Goal: Use online tool/utility: Utilize a website feature to perform a specific function

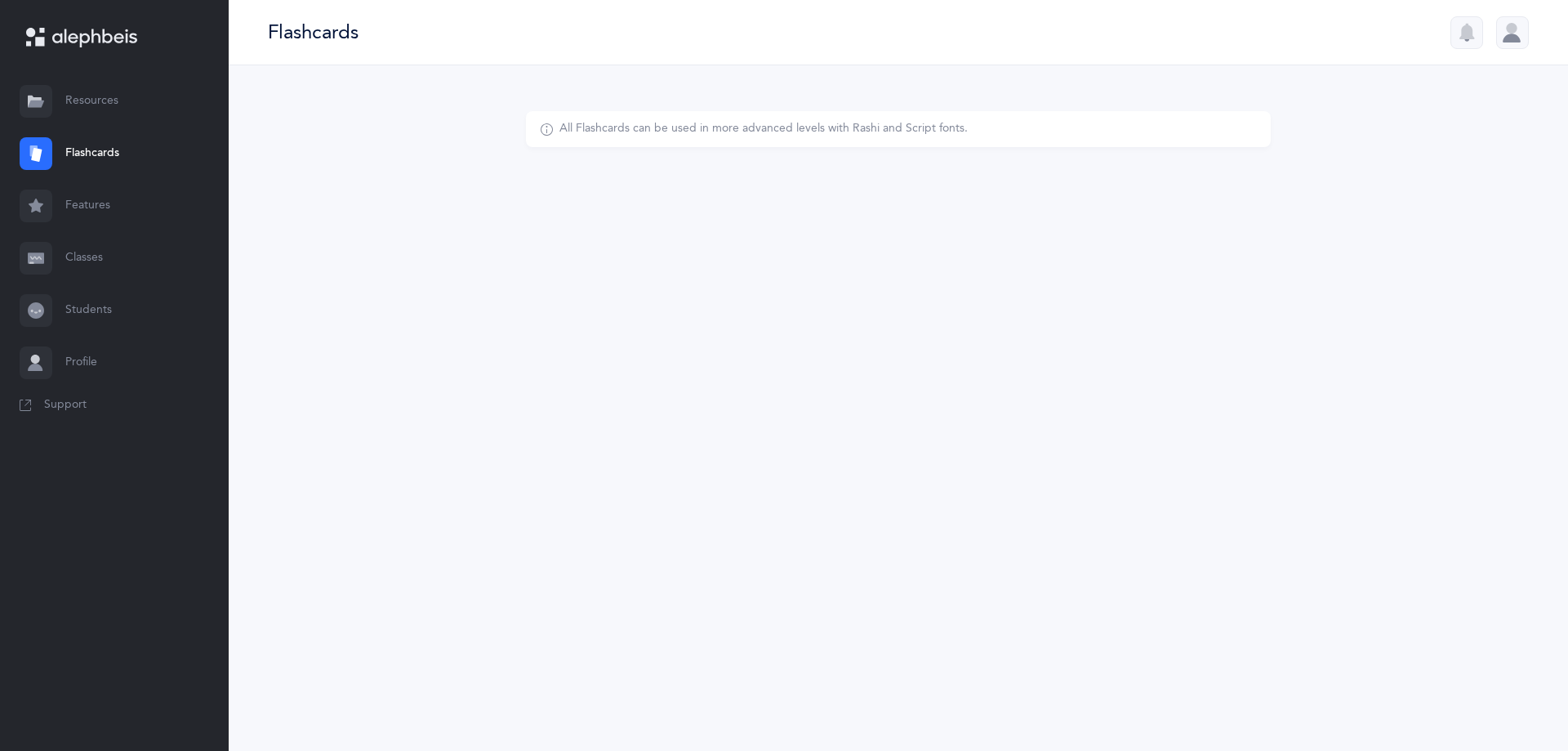
select select
select select "single"
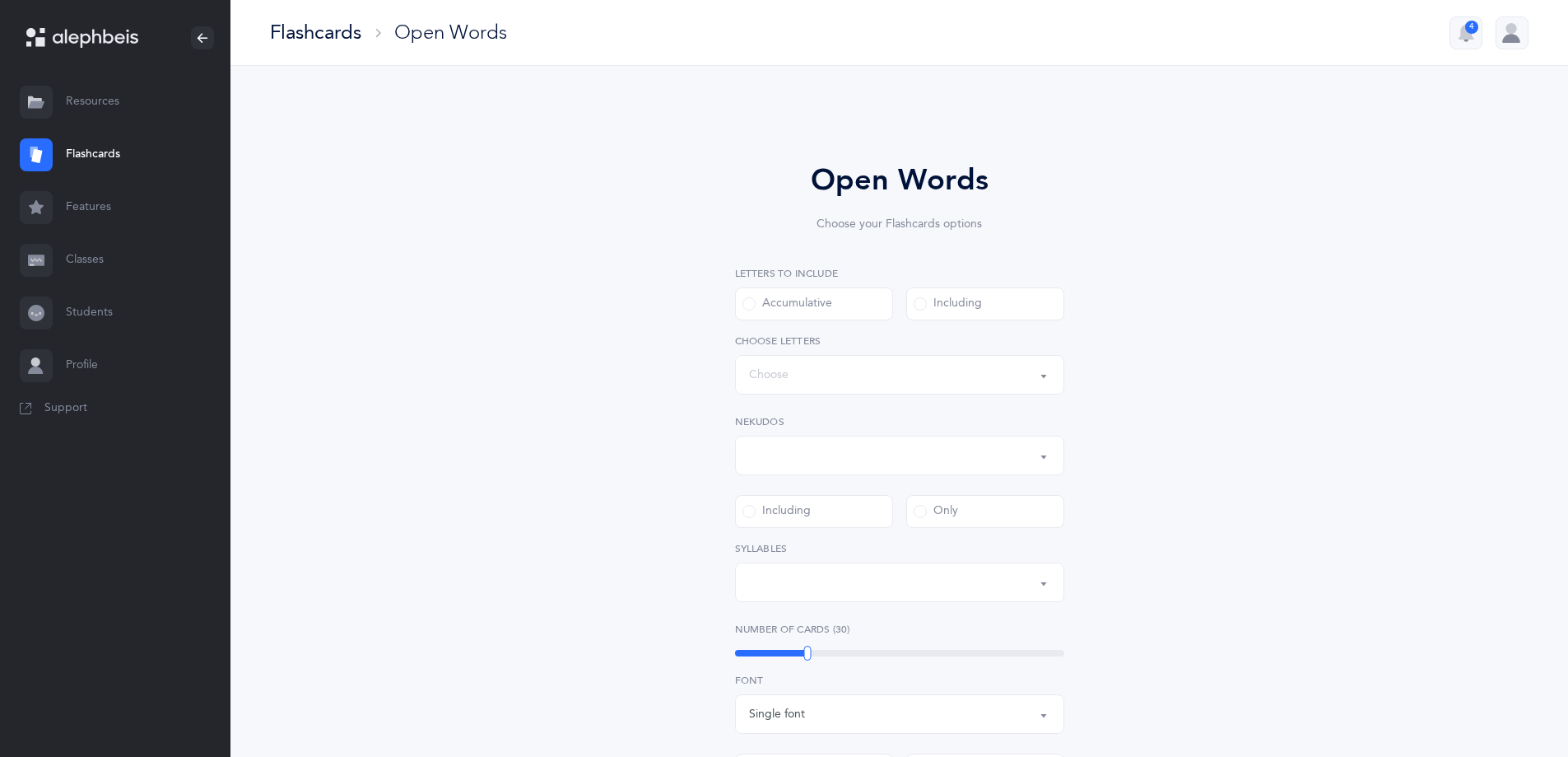
select select "all"
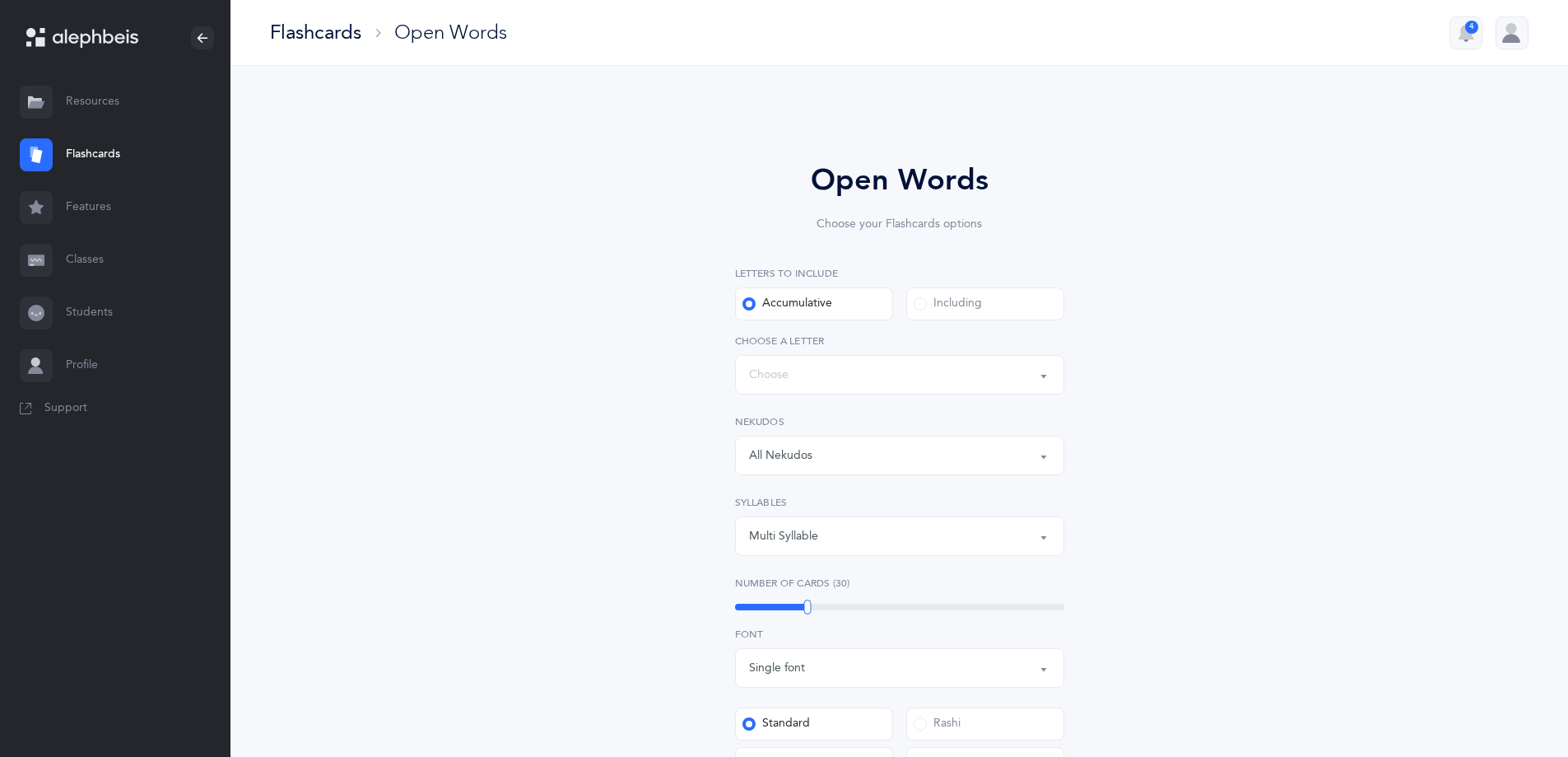
click at [815, 377] on div "Words up until: Choose" at bounding box center [900, 375] width 301 height 28
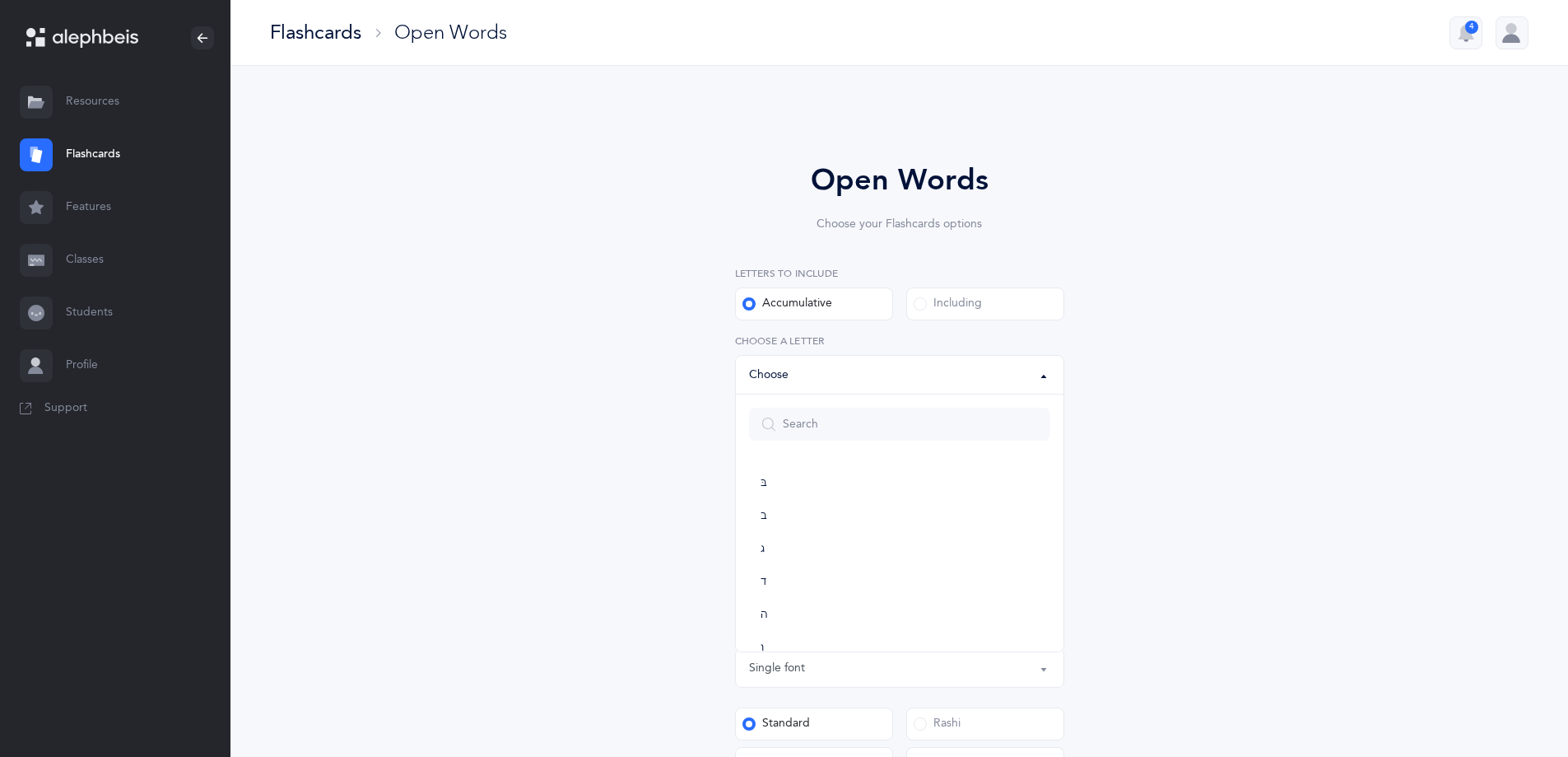
click at [1123, 328] on div "Open Words Choose your Flashcards options Letters to include Accumulative [PERS…" at bounding box center [900, 629] width 751 height 1035
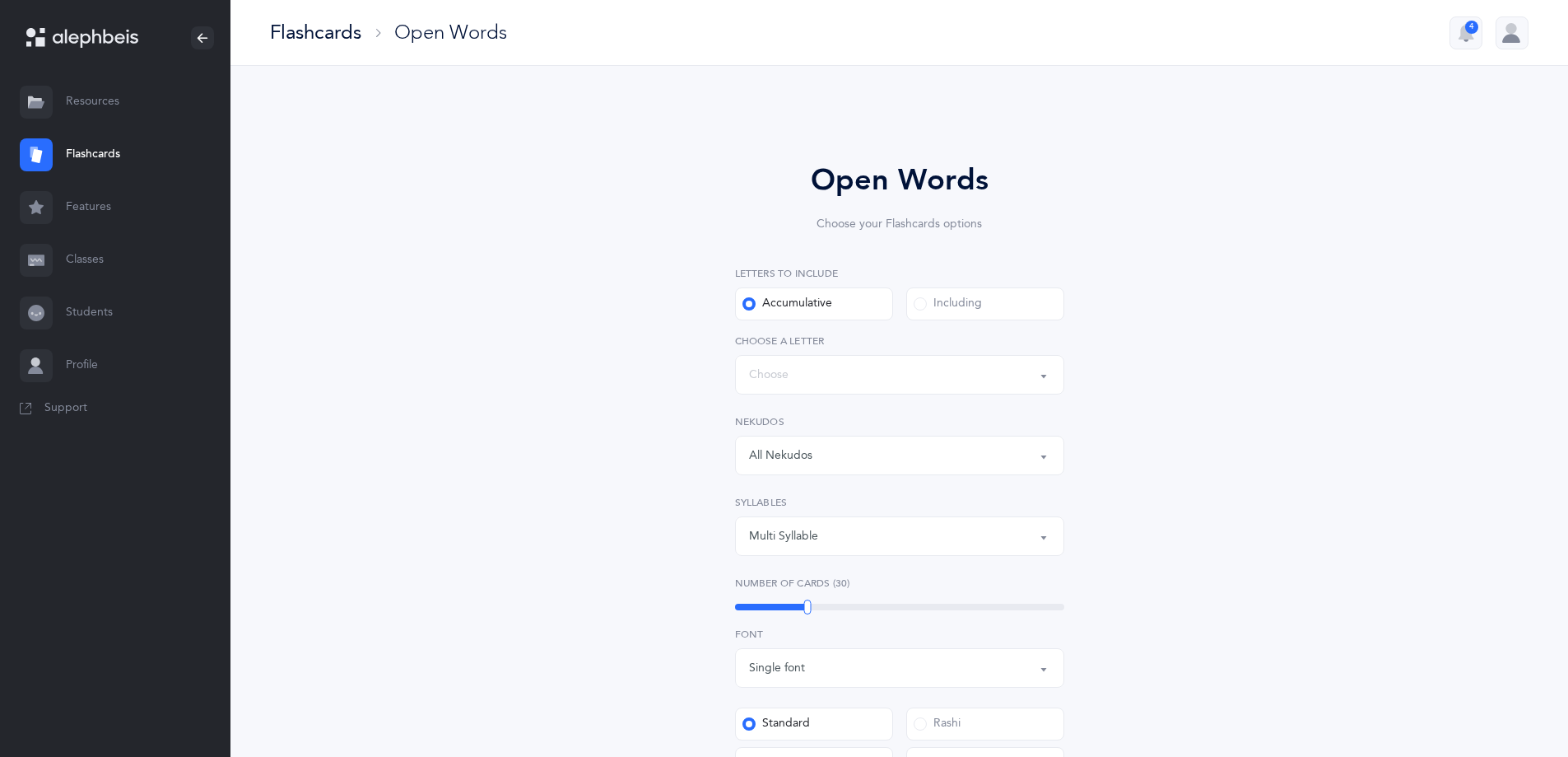
click at [914, 371] on div "Words up until: Choose" at bounding box center [900, 375] width 301 height 28
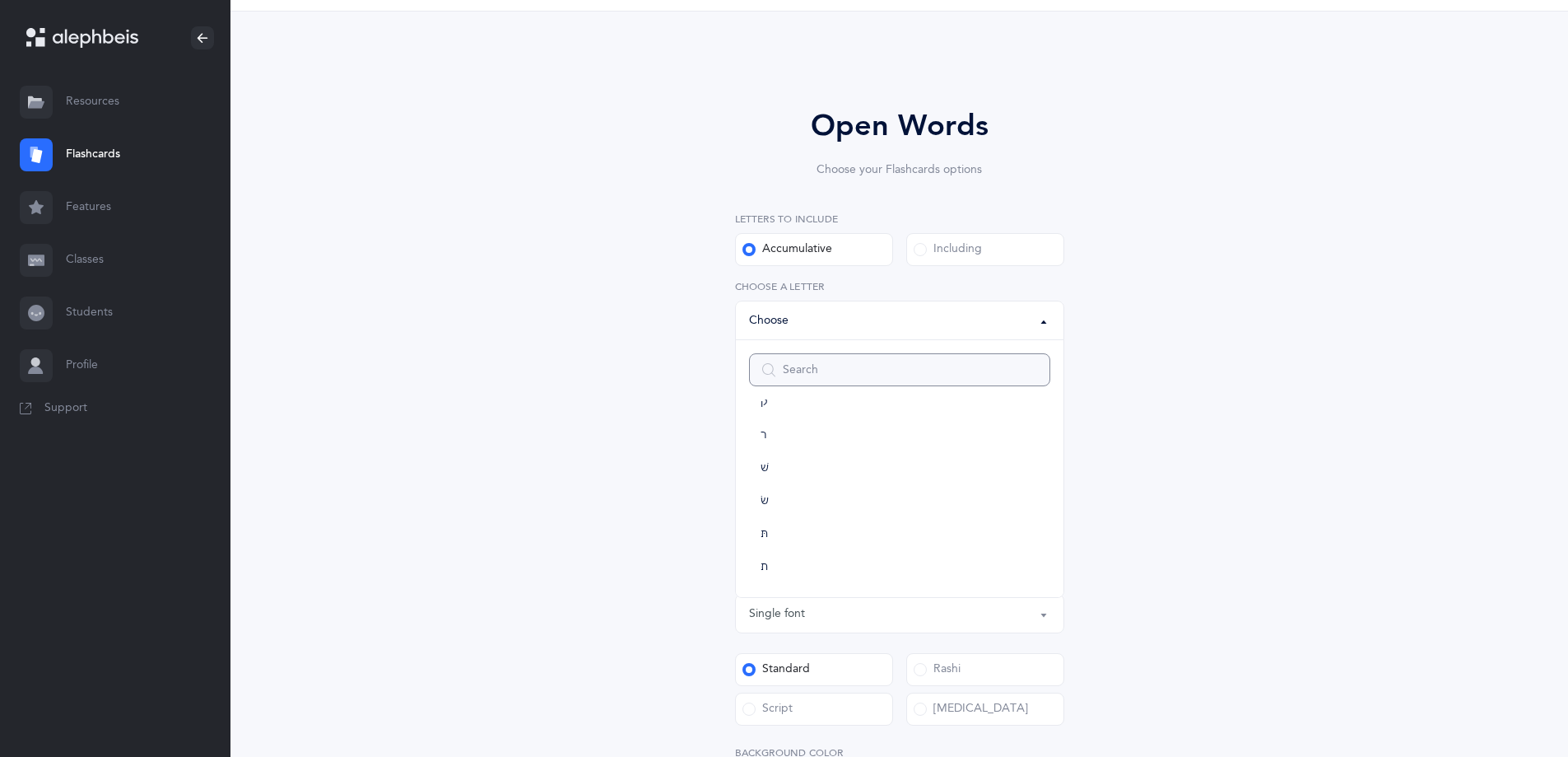
scroll to position [412, 0]
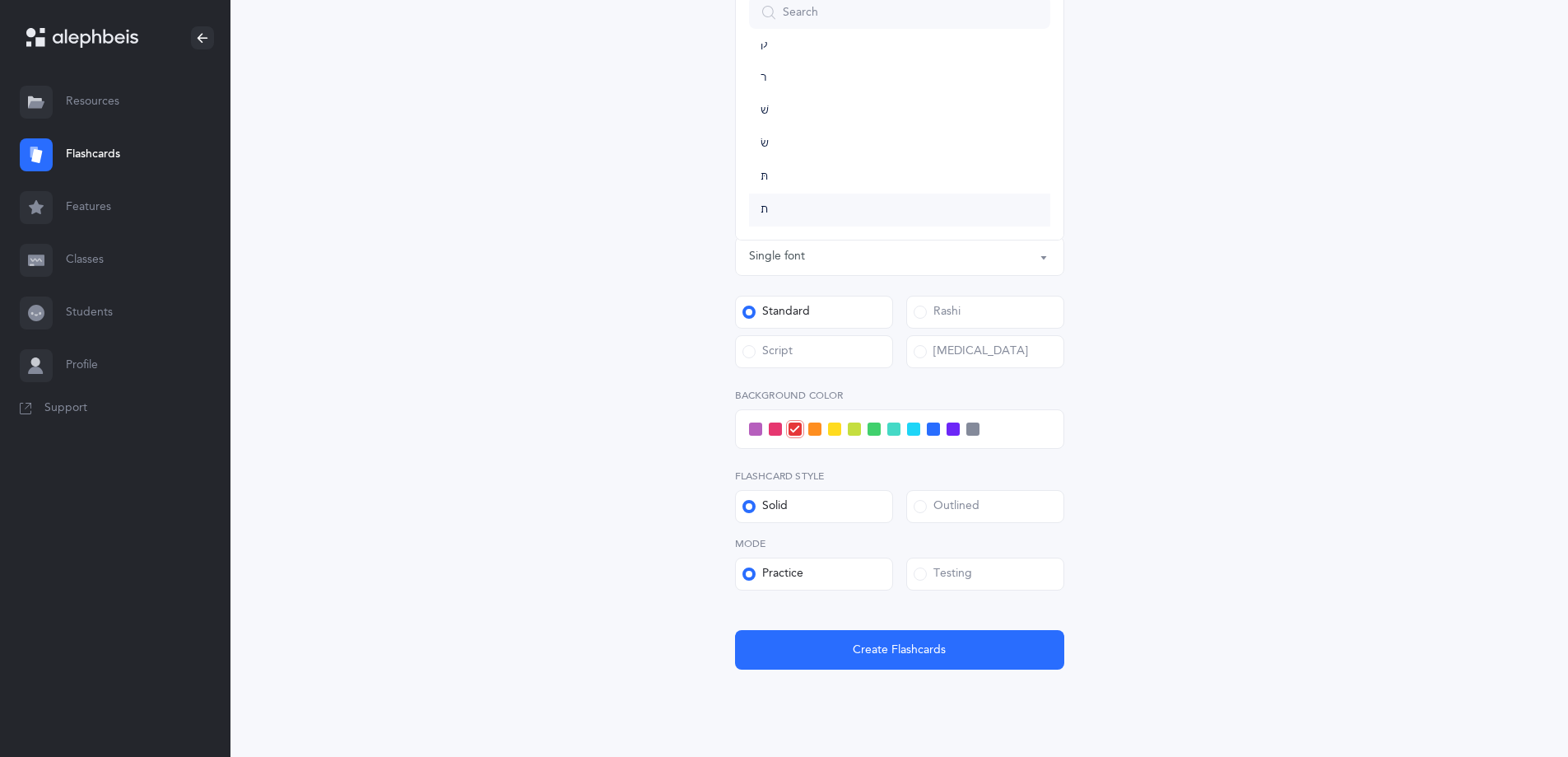
click at [781, 200] on link "ת" at bounding box center [900, 210] width 301 height 33
select select "27"
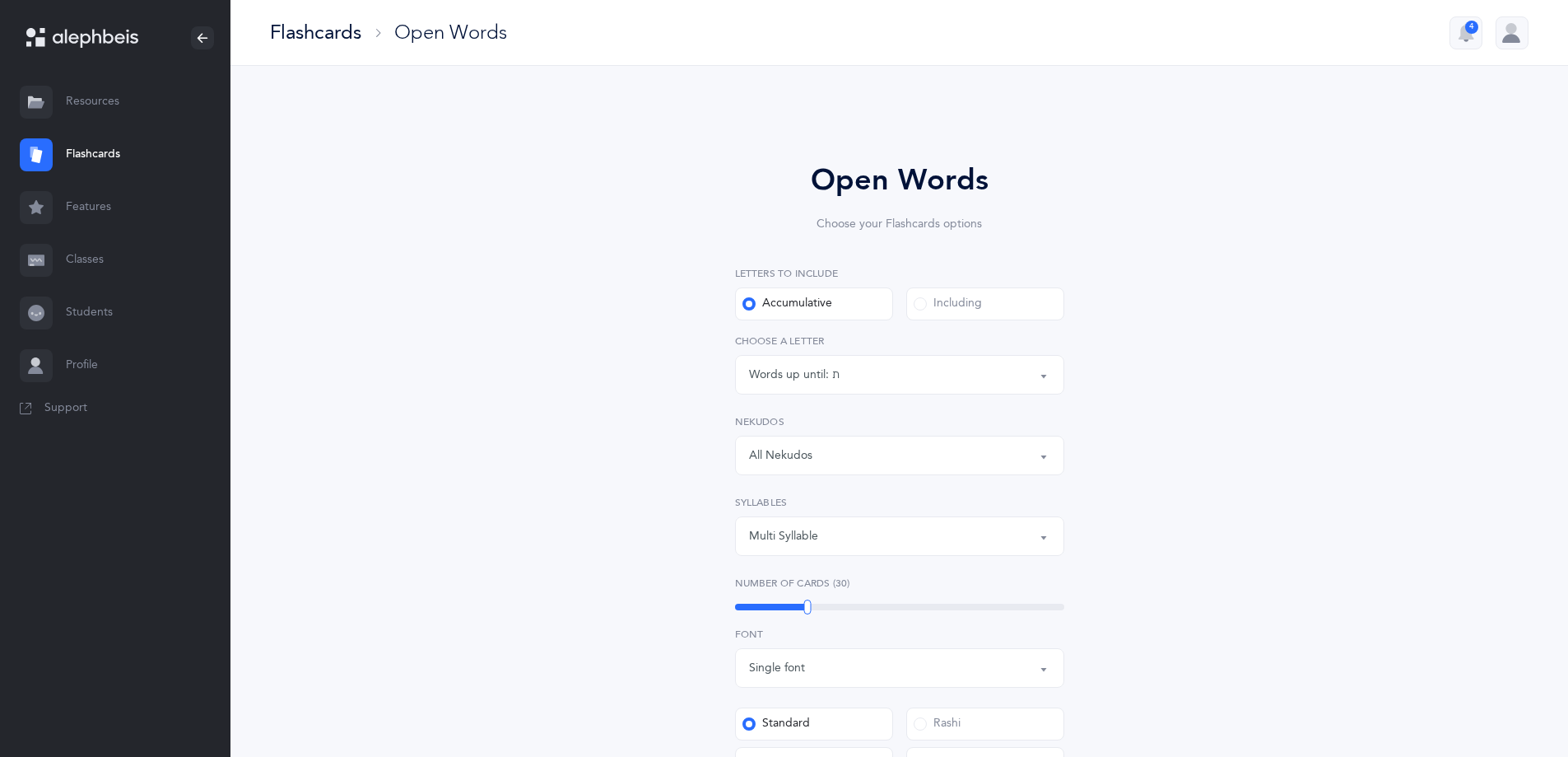
click at [799, 453] on div "All Nekudos" at bounding box center [780, 455] width 64 height 17
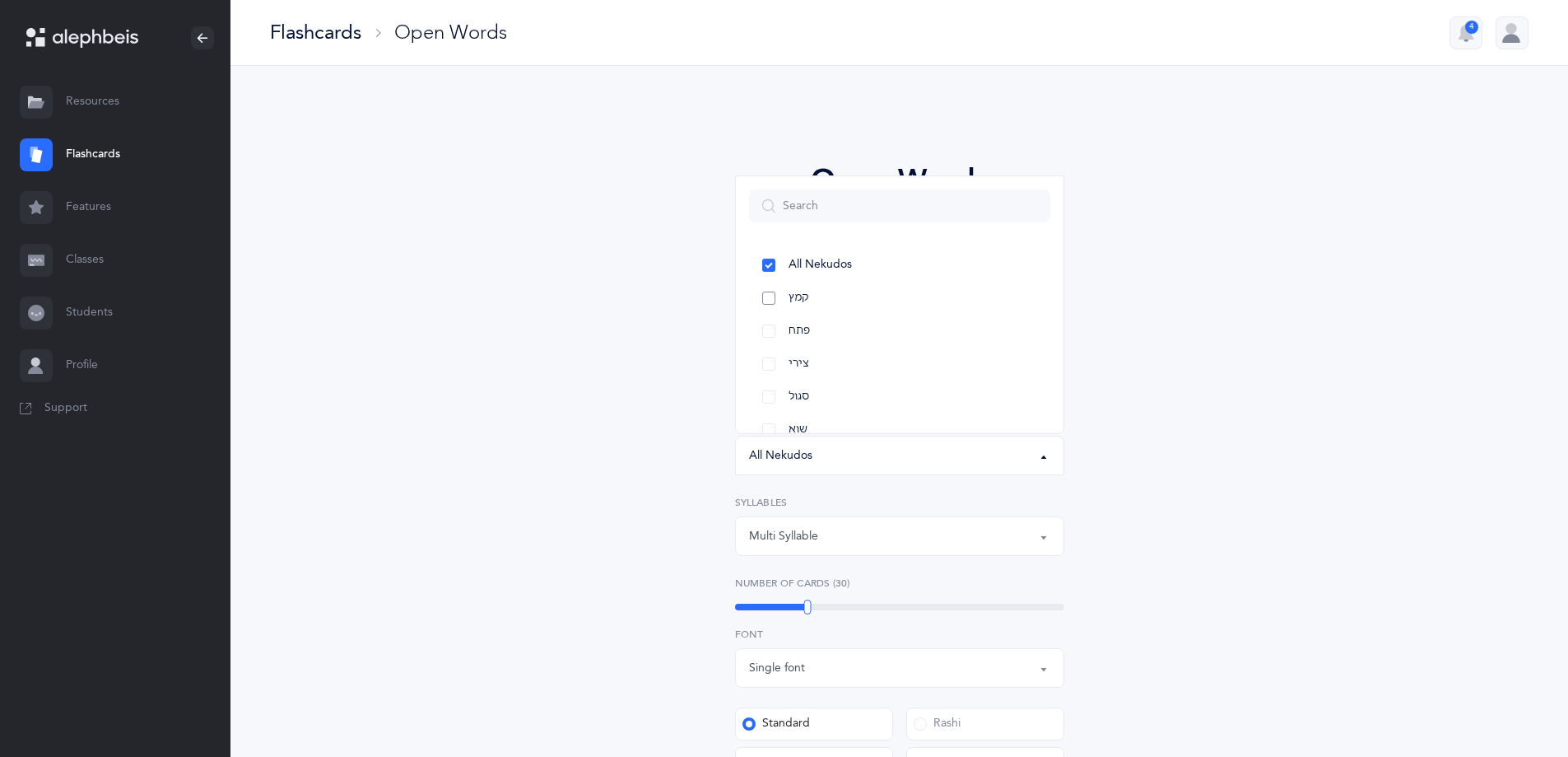
click at [845, 307] on link "קמץ" at bounding box center [900, 298] width 301 height 33
select select "28"
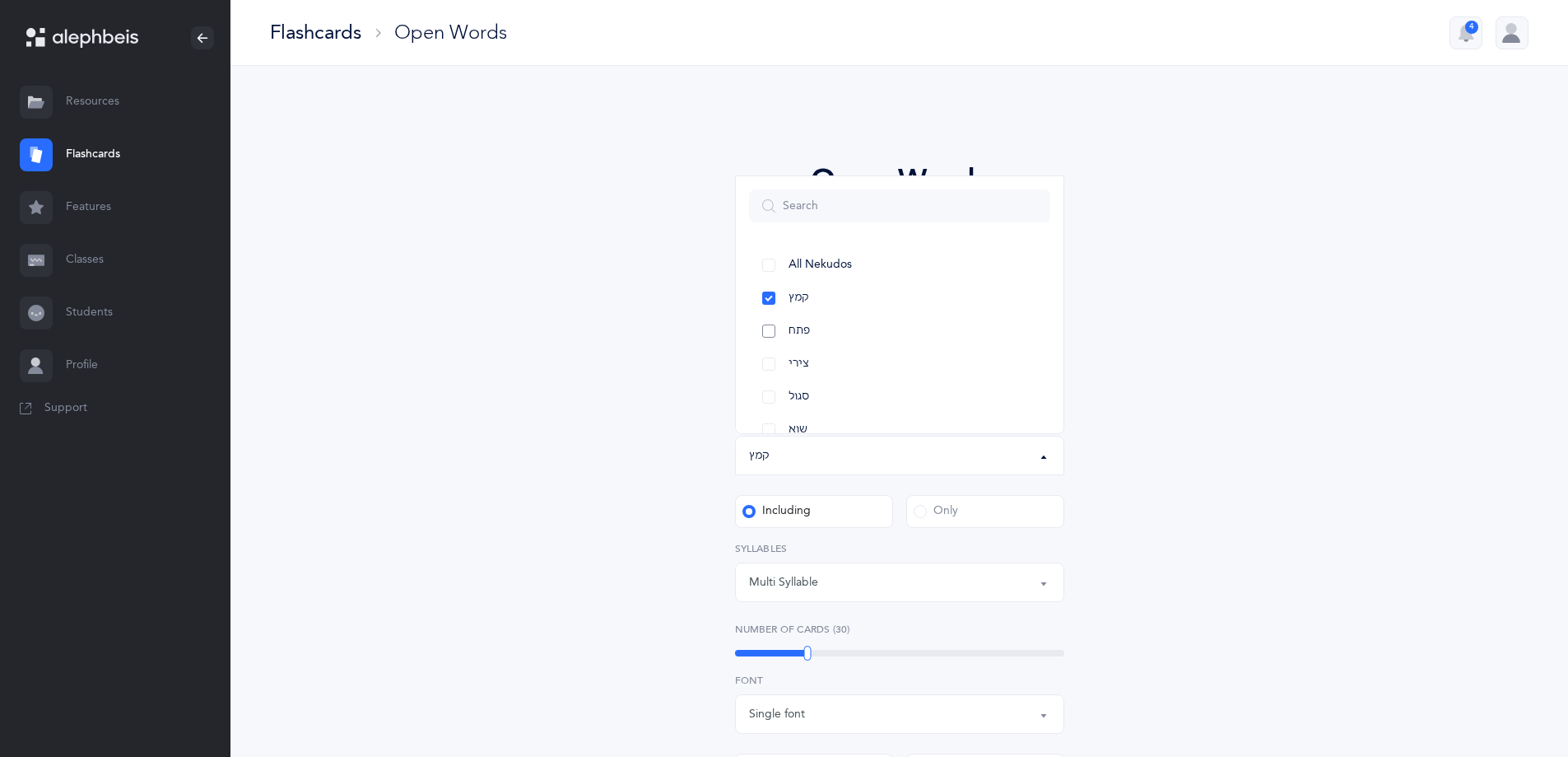
click at [847, 334] on link "פתח" at bounding box center [900, 331] width 301 height 33
click at [853, 358] on link "צירי" at bounding box center [900, 363] width 301 height 33
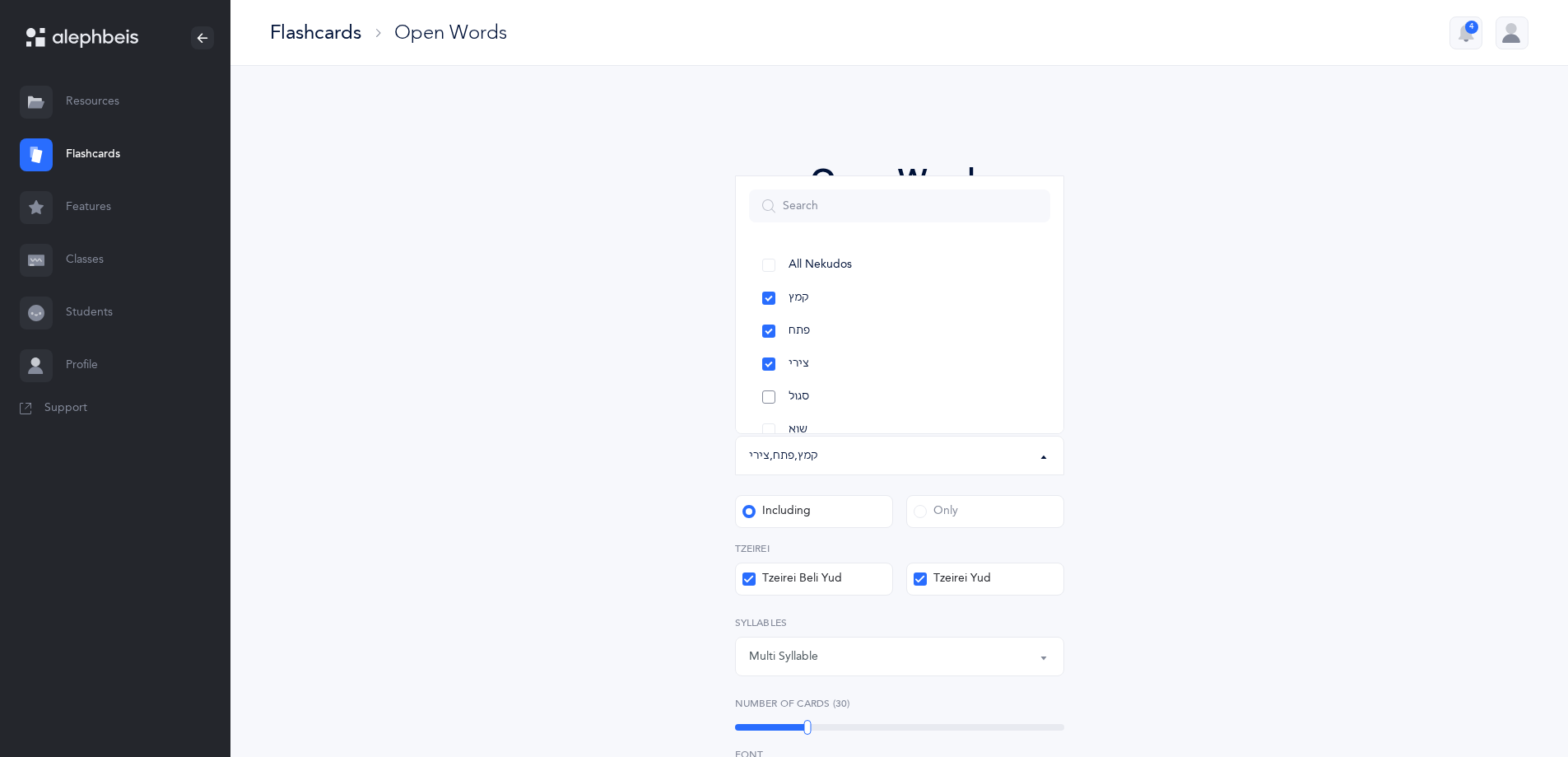
click at [766, 401] on link "סגול" at bounding box center [900, 397] width 301 height 33
click at [613, 450] on div "Open Words Choose your Flashcards options Letters to include Accumulative [PERS…" at bounding box center [900, 690] width 751 height 1155
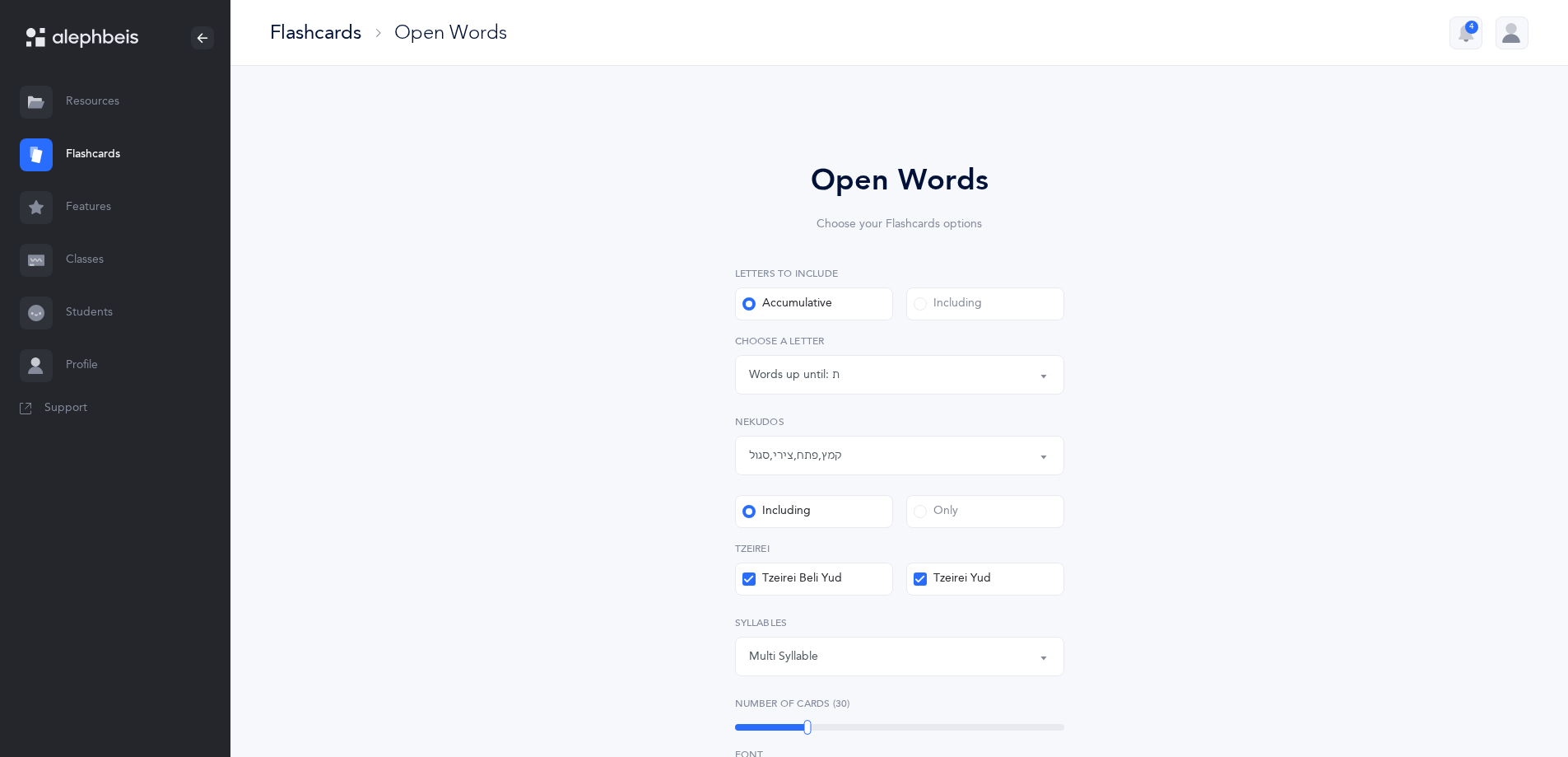
click at [922, 512] on span at bounding box center [921, 511] width 13 height 13
click at [0, 0] on input "Only" at bounding box center [0, 0] width 0 height 0
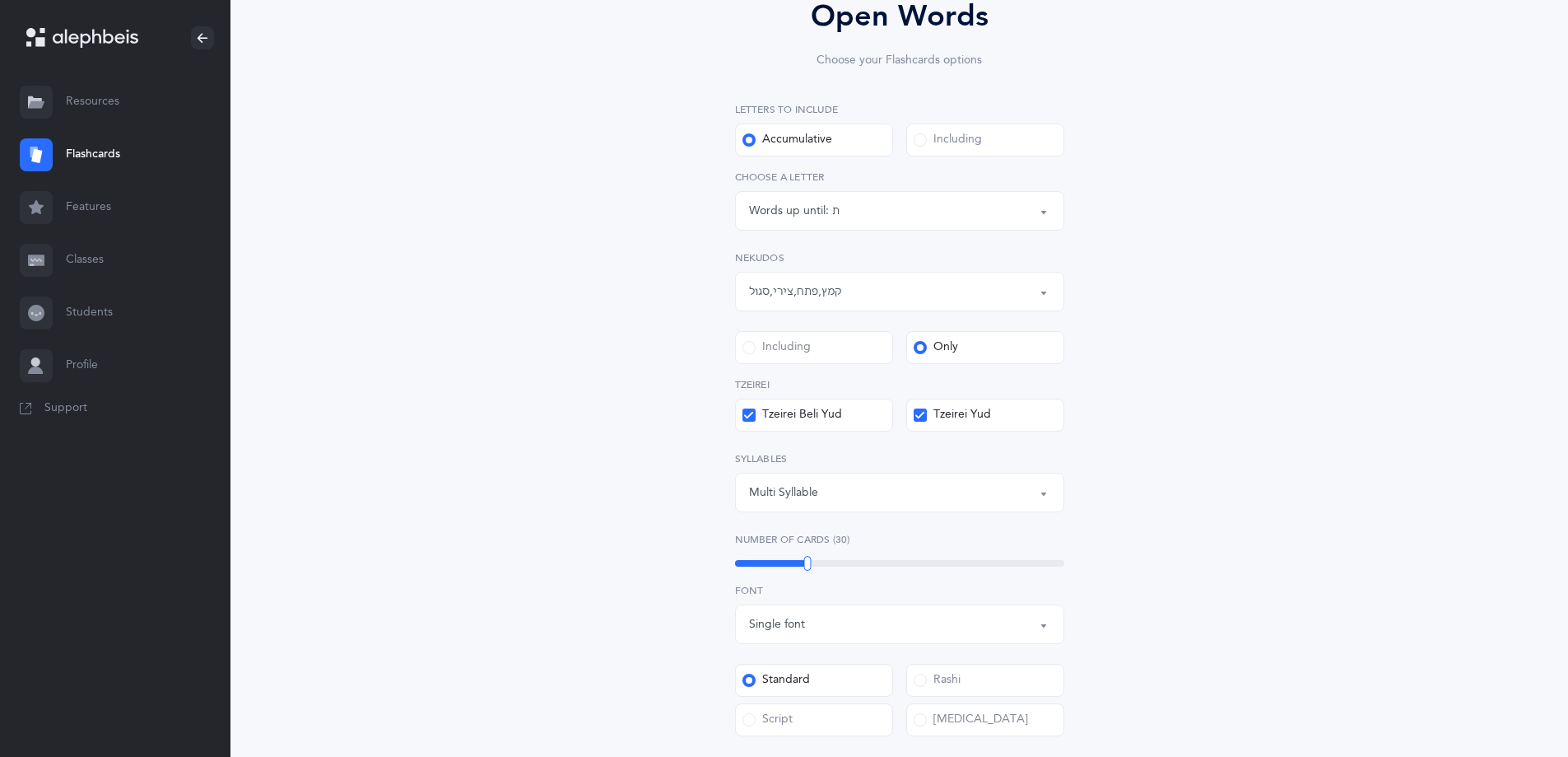
scroll to position [165, 0]
click at [878, 492] on div "Multi Syllable" at bounding box center [900, 492] width 301 height 28
click at [772, 605] on link "2" at bounding box center [900, 607] width 301 height 33
select select "2"
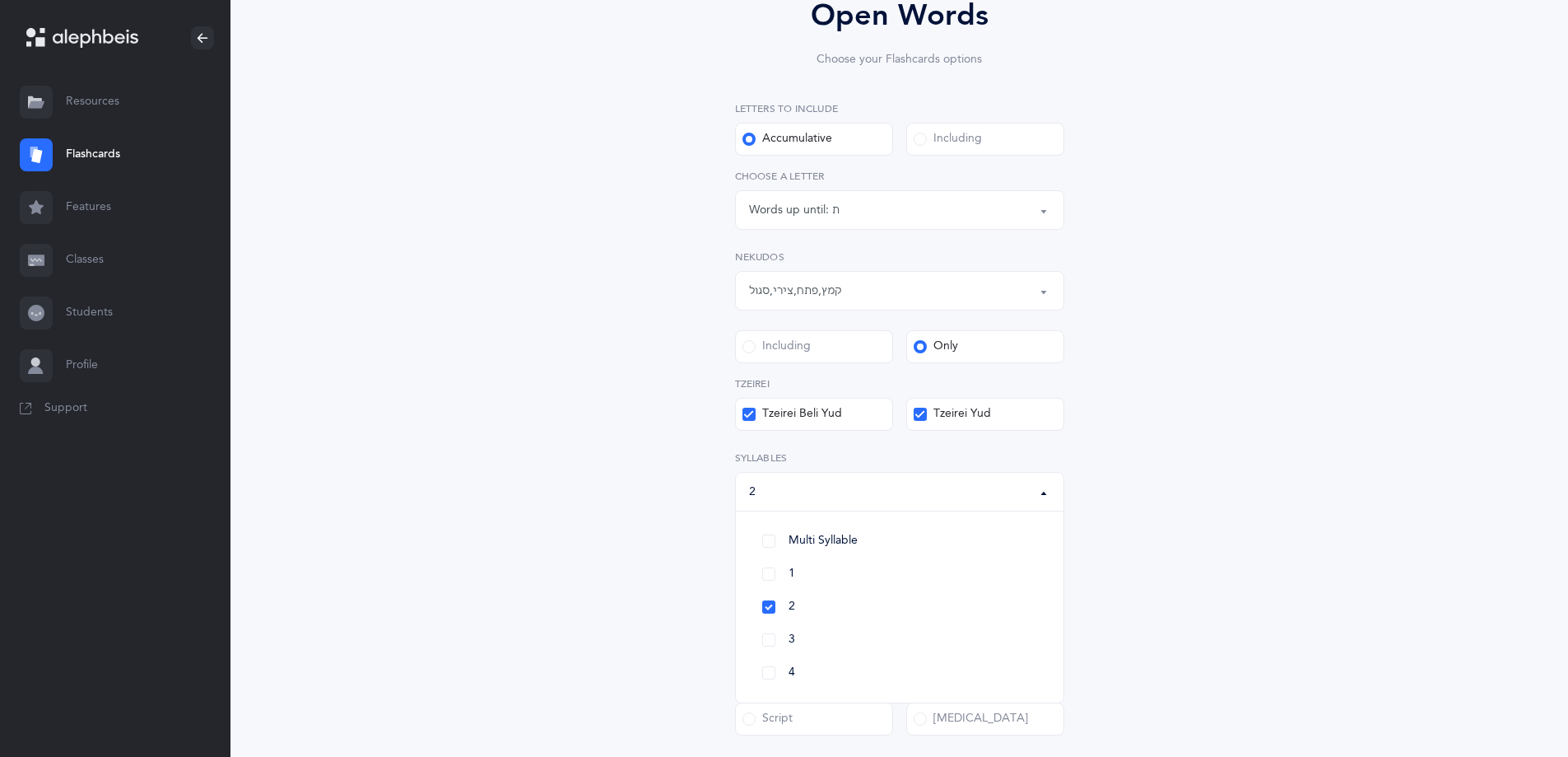
click at [623, 554] on div "Open Words Choose your Flashcards options Letters to include Accumulative [PERS…" at bounding box center [900, 525] width 751 height 1155
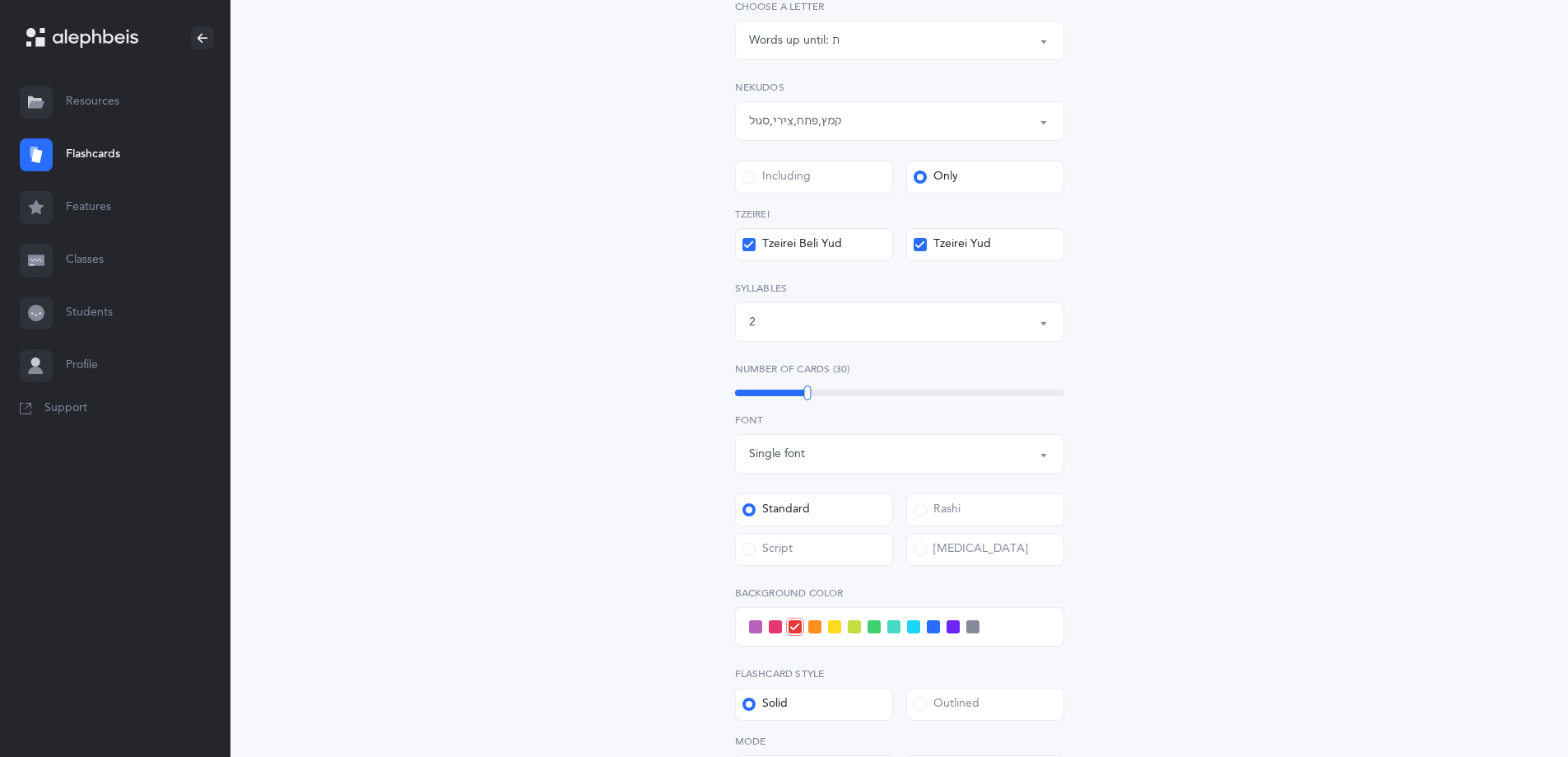
scroll to position [412, 0]
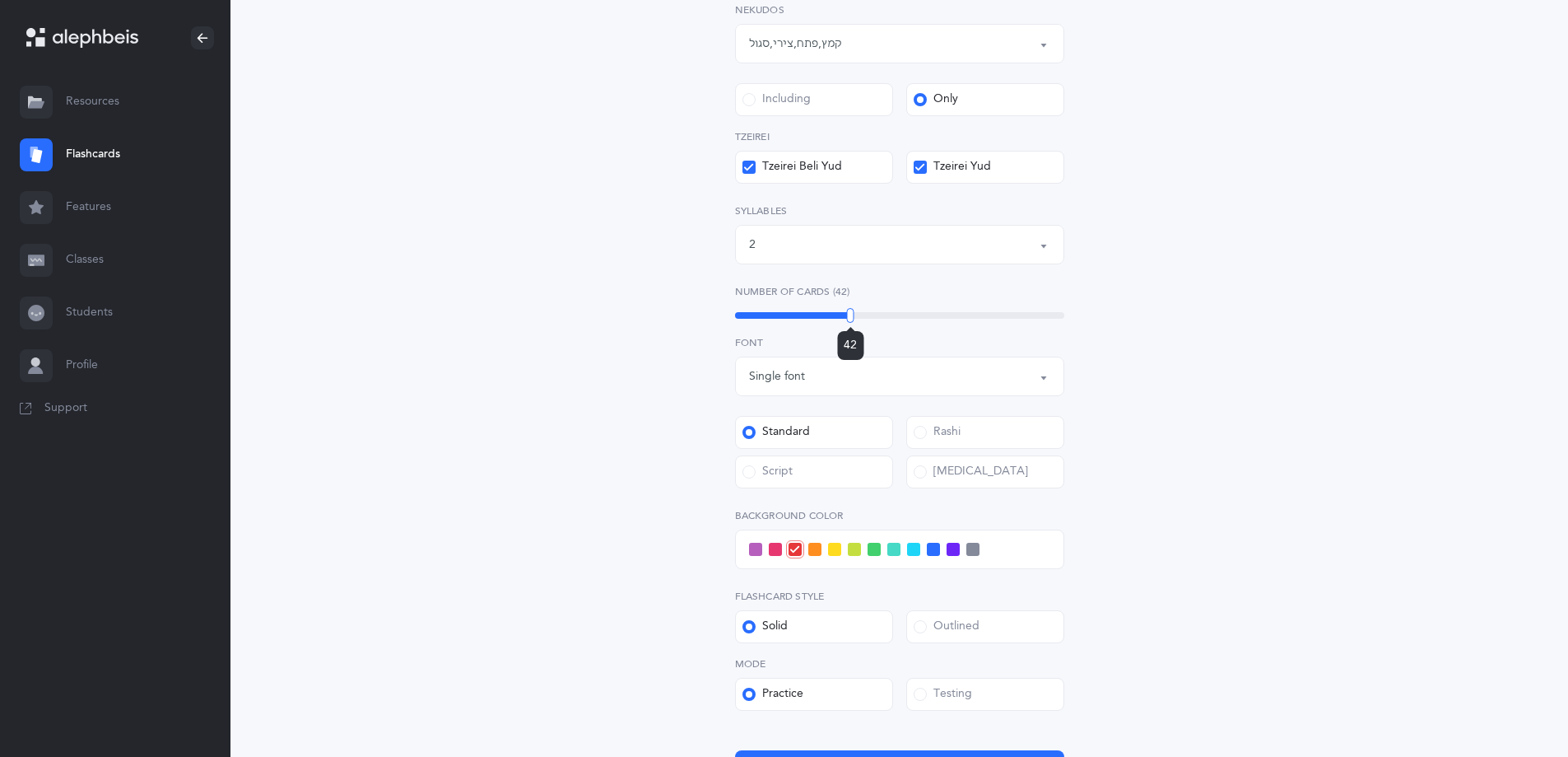
drag, startPoint x: 806, startPoint y: 317, endPoint x: 850, endPoint y: 317, distance: 44.0
click at [850, 317] on div at bounding box center [850, 316] width 8 height 15
click at [1196, 413] on div "Open Words Choose your Flashcards options Letters to include Accumulative [PERS…" at bounding box center [900, 278] width 751 height 1155
click at [860, 316] on div "44" at bounding box center [899, 315] width 329 height 7
click at [1256, 391] on div "Open Words Choose your Flashcards options Letters to include Accumulative [PERS…" at bounding box center [900, 278] width 751 height 1155
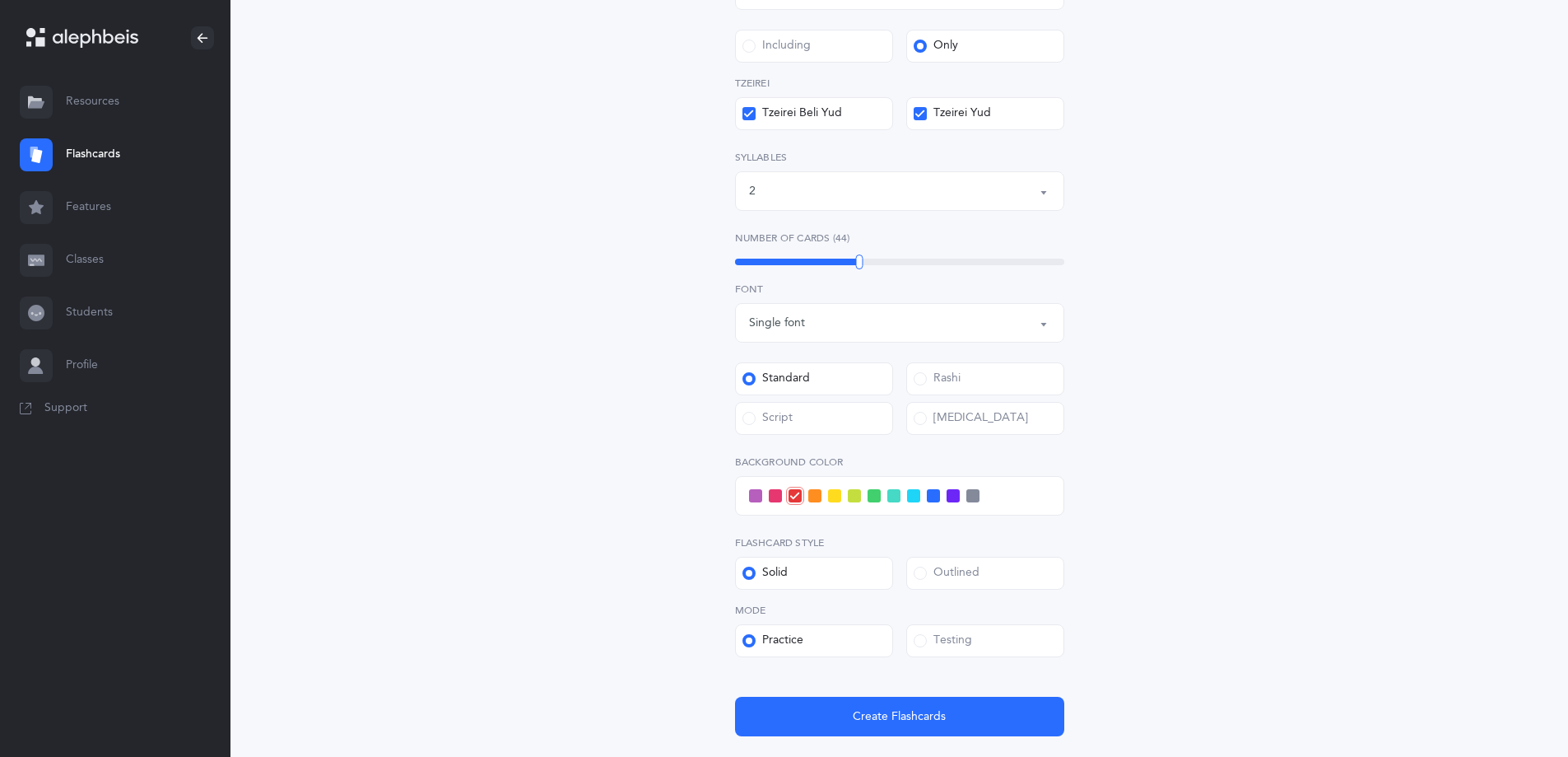
scroll to position [494, 0]
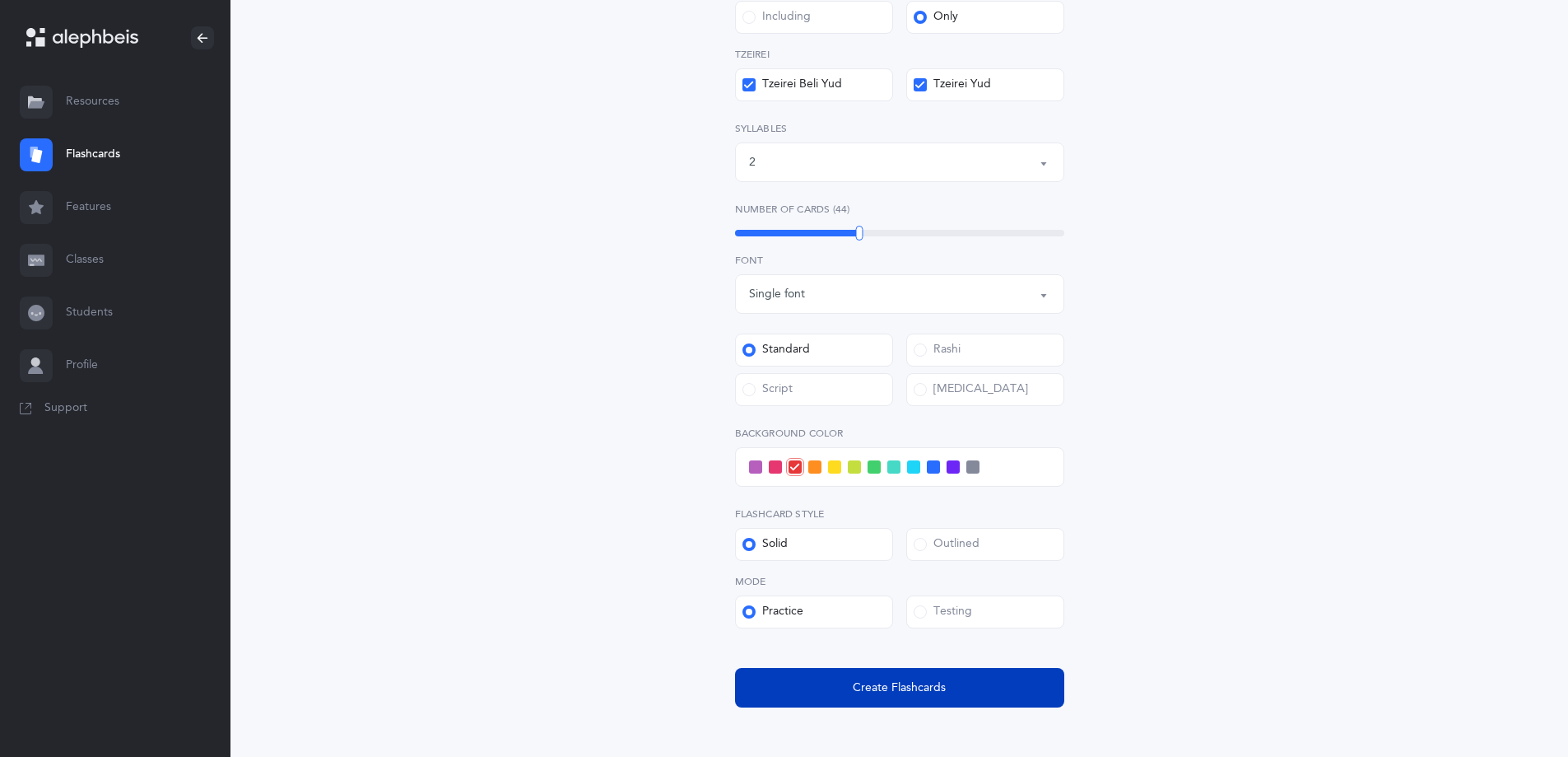
click at [984, 691] on button "Create Flashcards" at bounding box center [899, 688] width 329 height 40
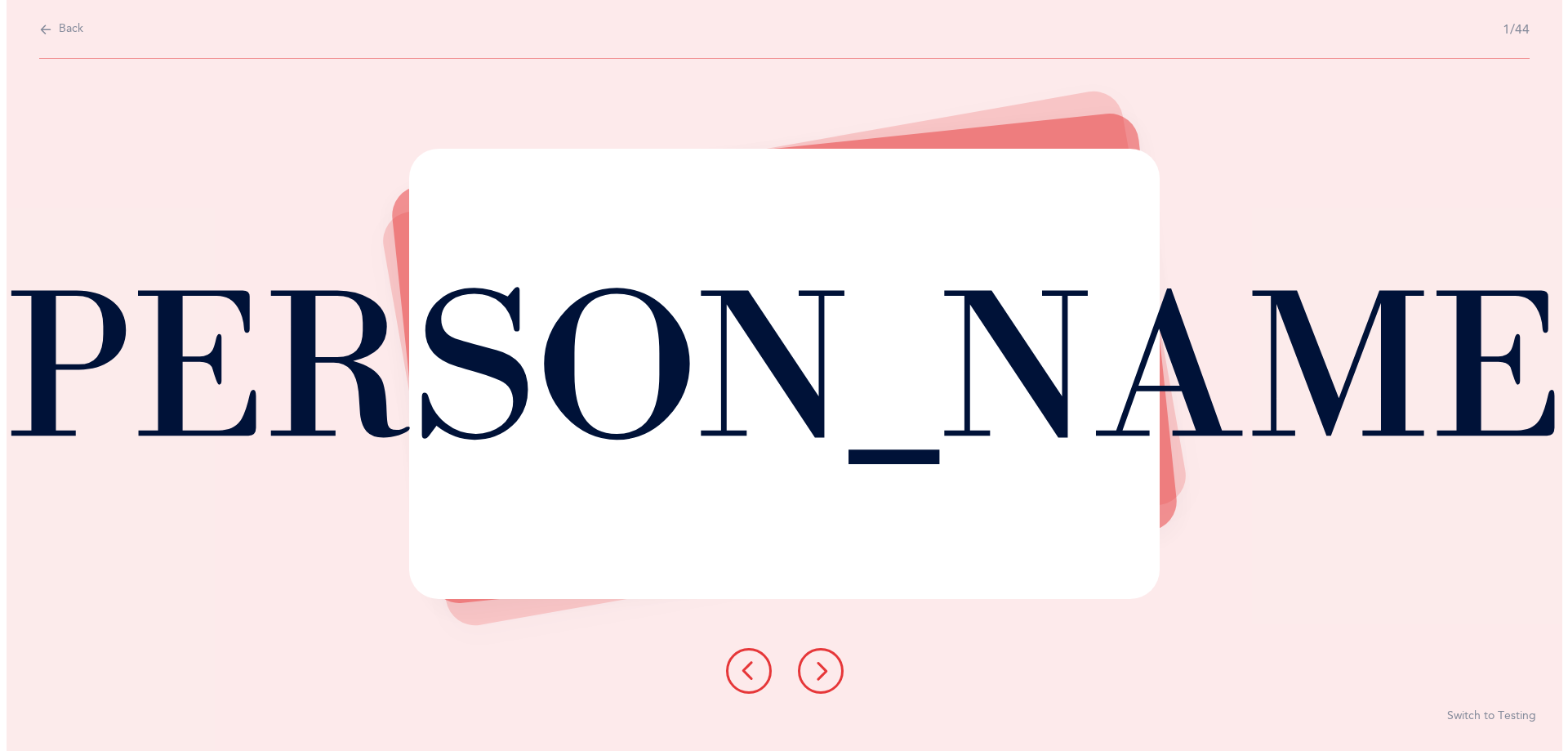
scroll to position [0, 0]
click at [817, 663] on icon at bounding box center [819, 670] width 20 height 20
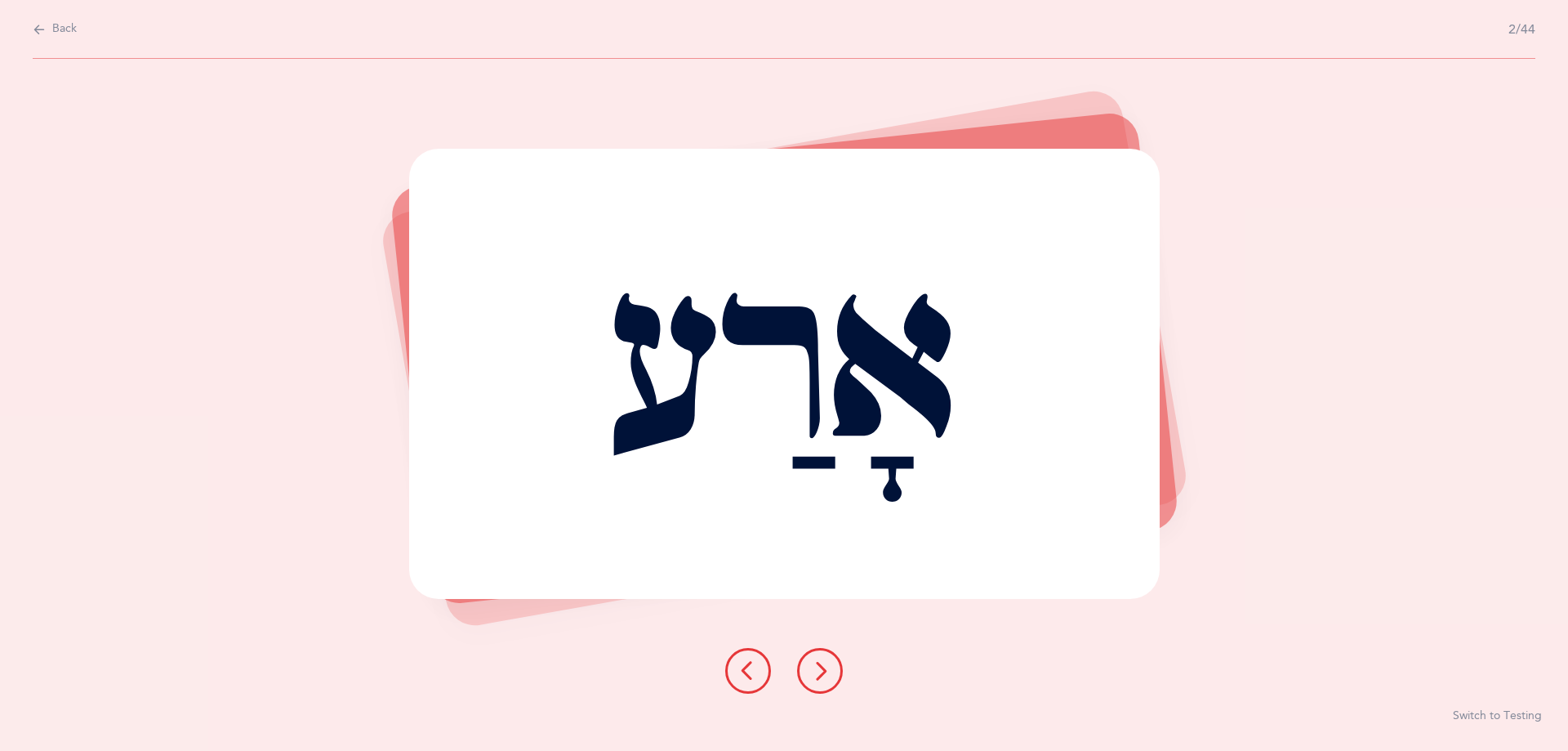
click at [820, 669] on icon at bounding box center [819, 670] width 20 height 20
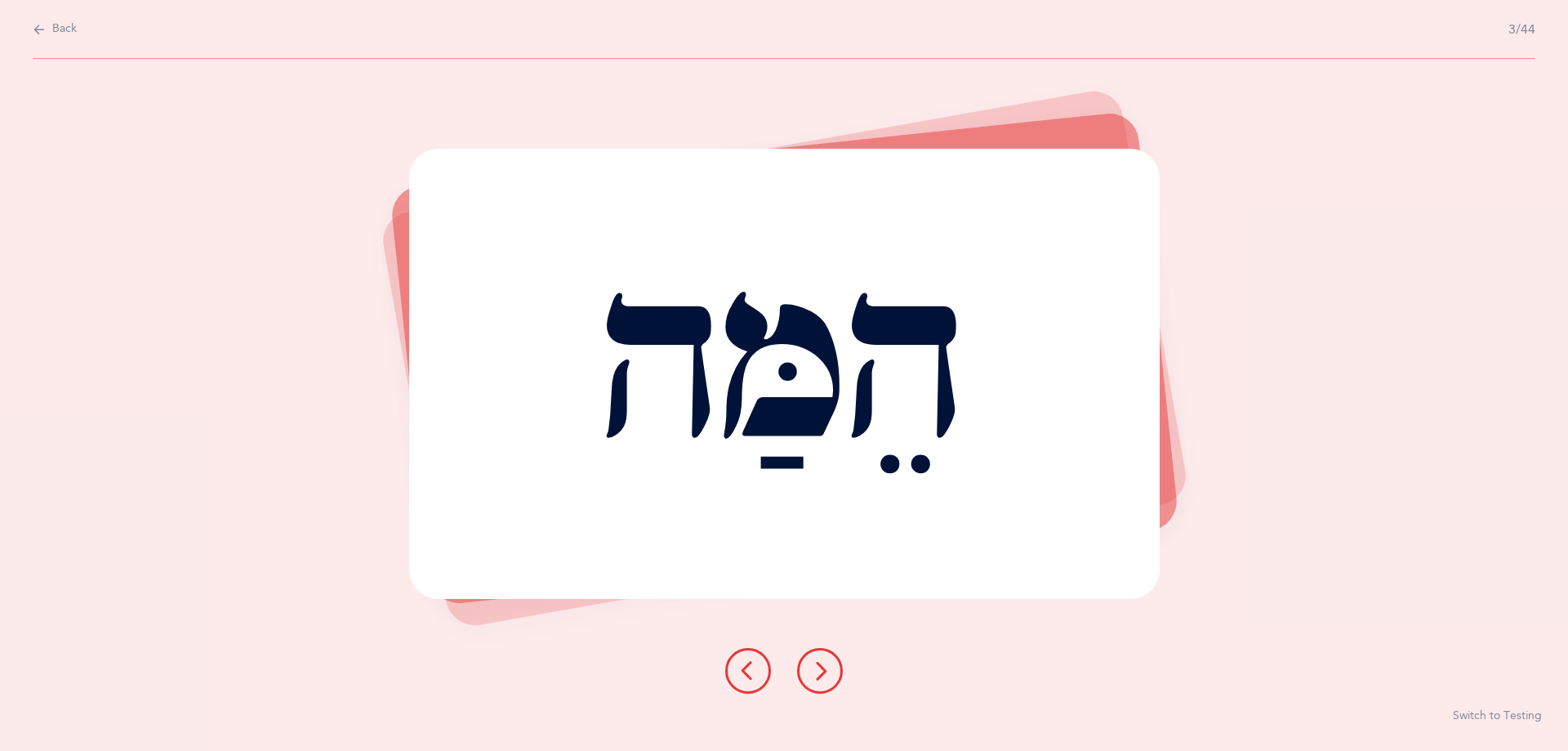
click at [836, 670] on button at bounding box center [819, 671] width 46 height 46
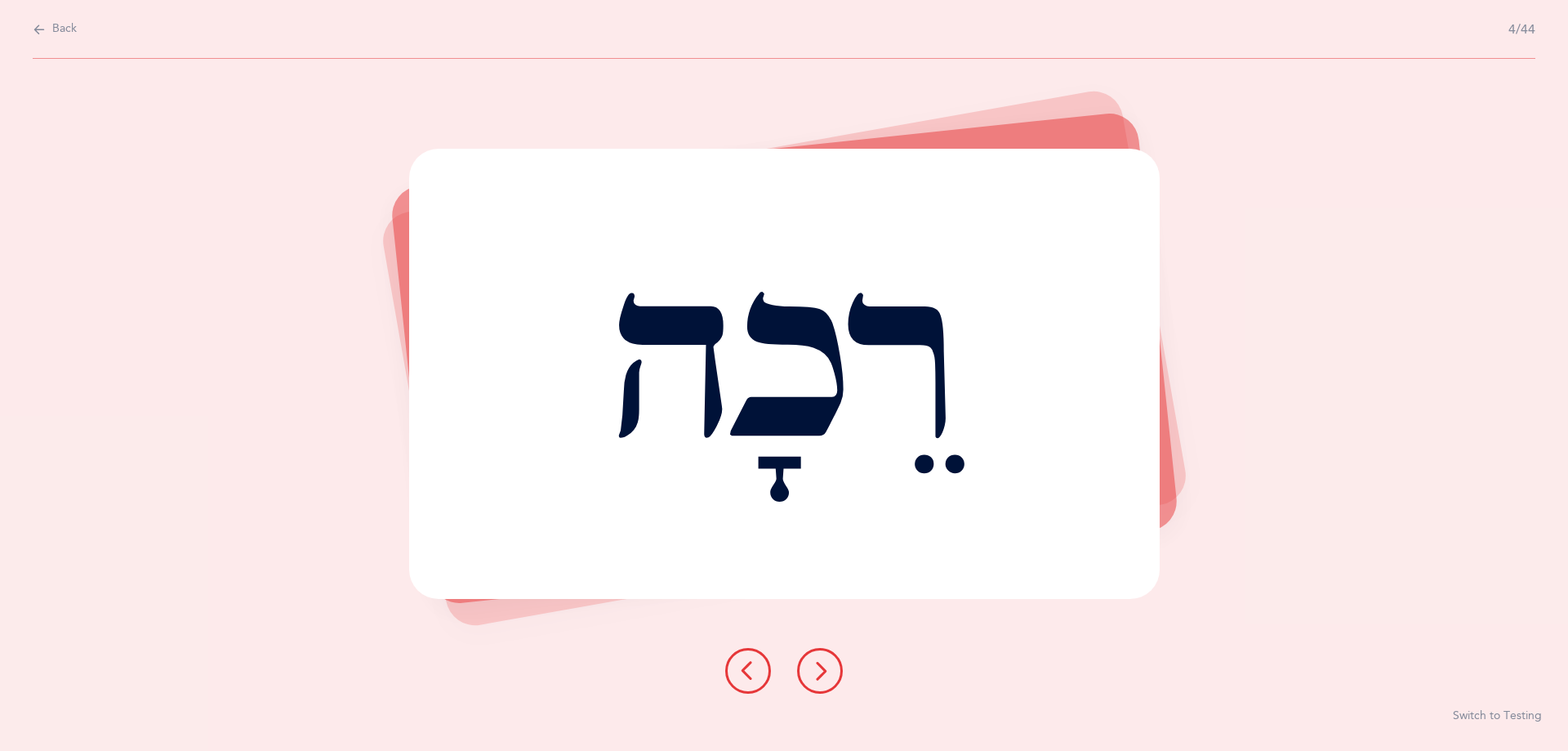
click at [836, 670] on button at bounding box center [819, 671] width 46 height 46
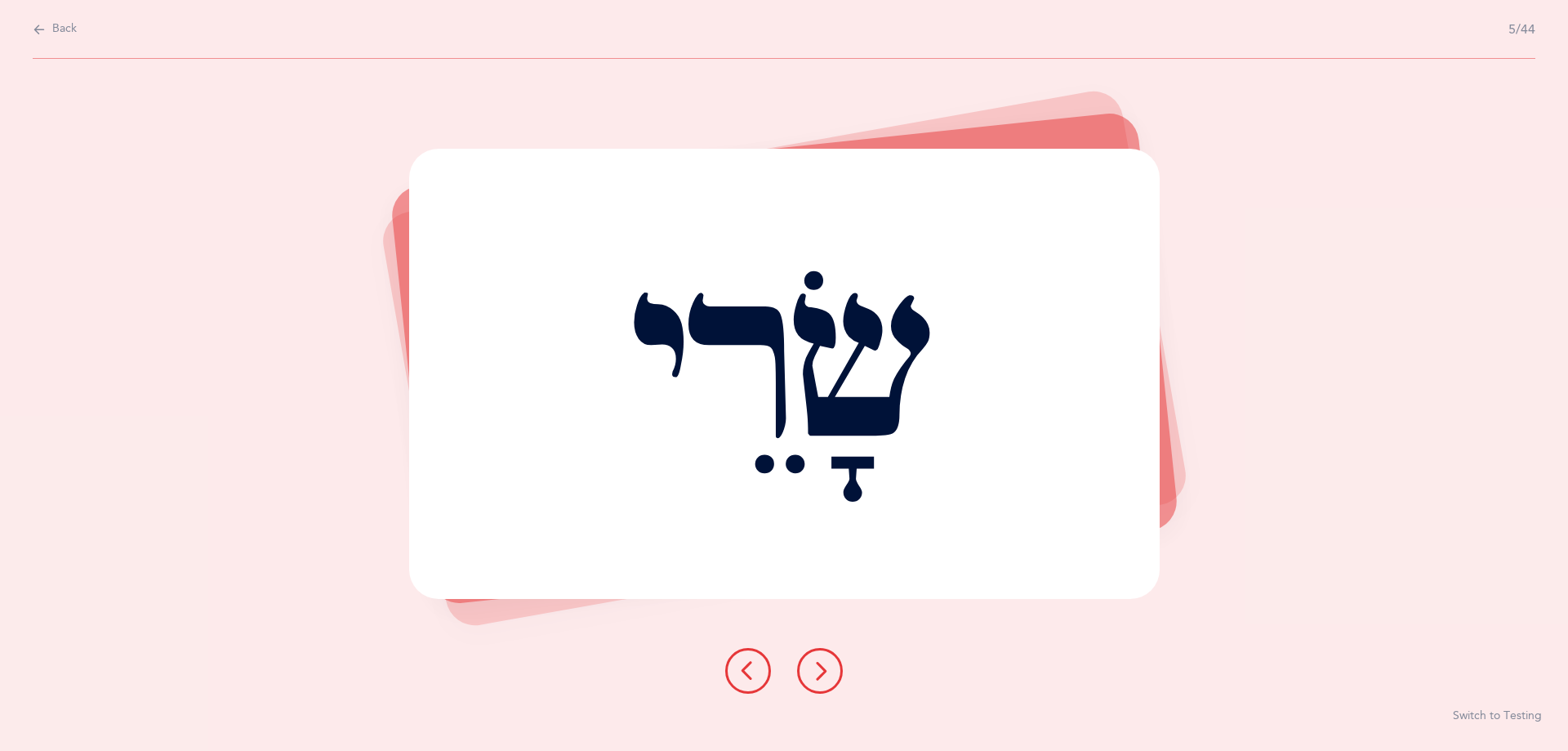
click at [819, 676] on icon at bounding box center [819, 670] width 20 height 20
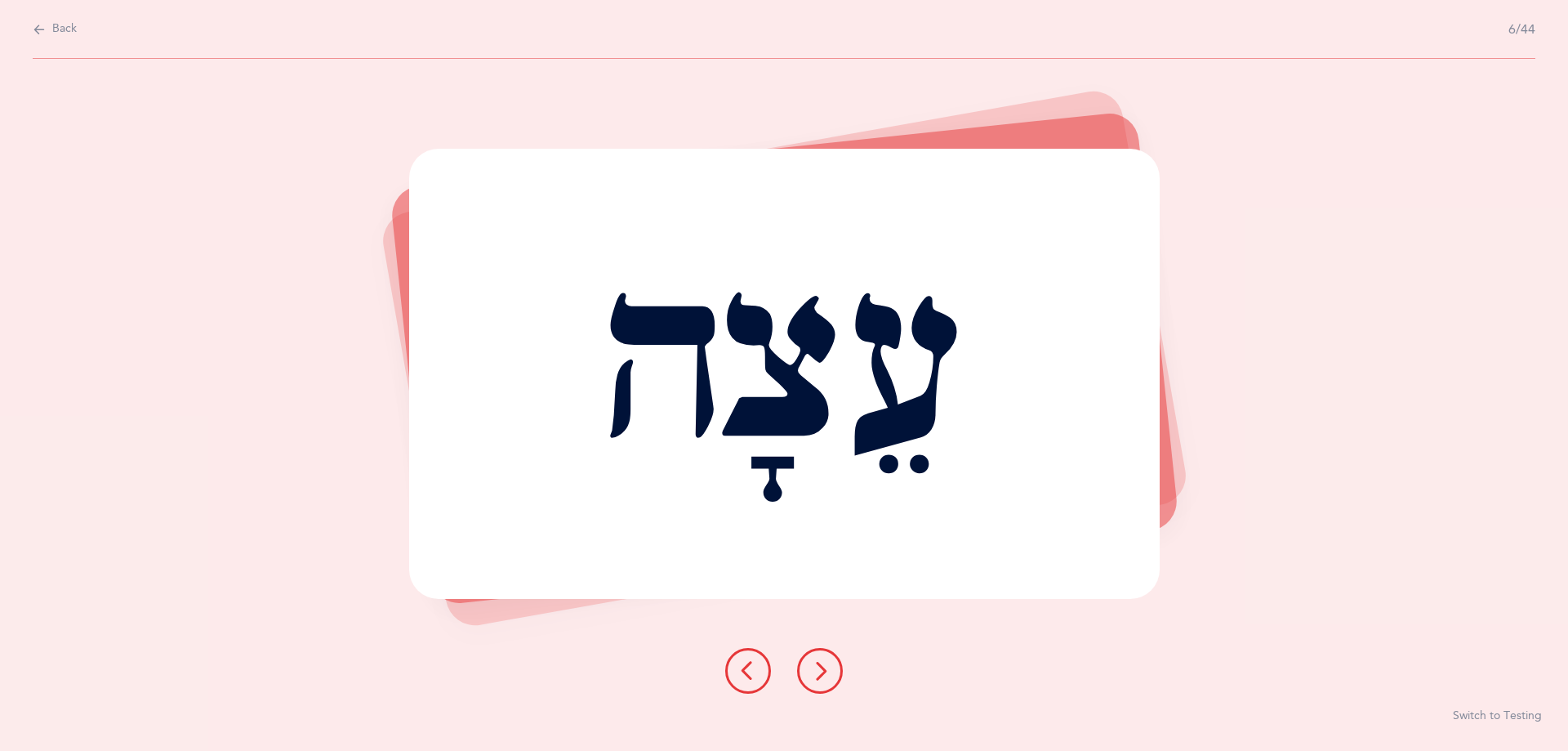
click at [819, 676] on icon at bounding box center [819, 670] width 20 height 20
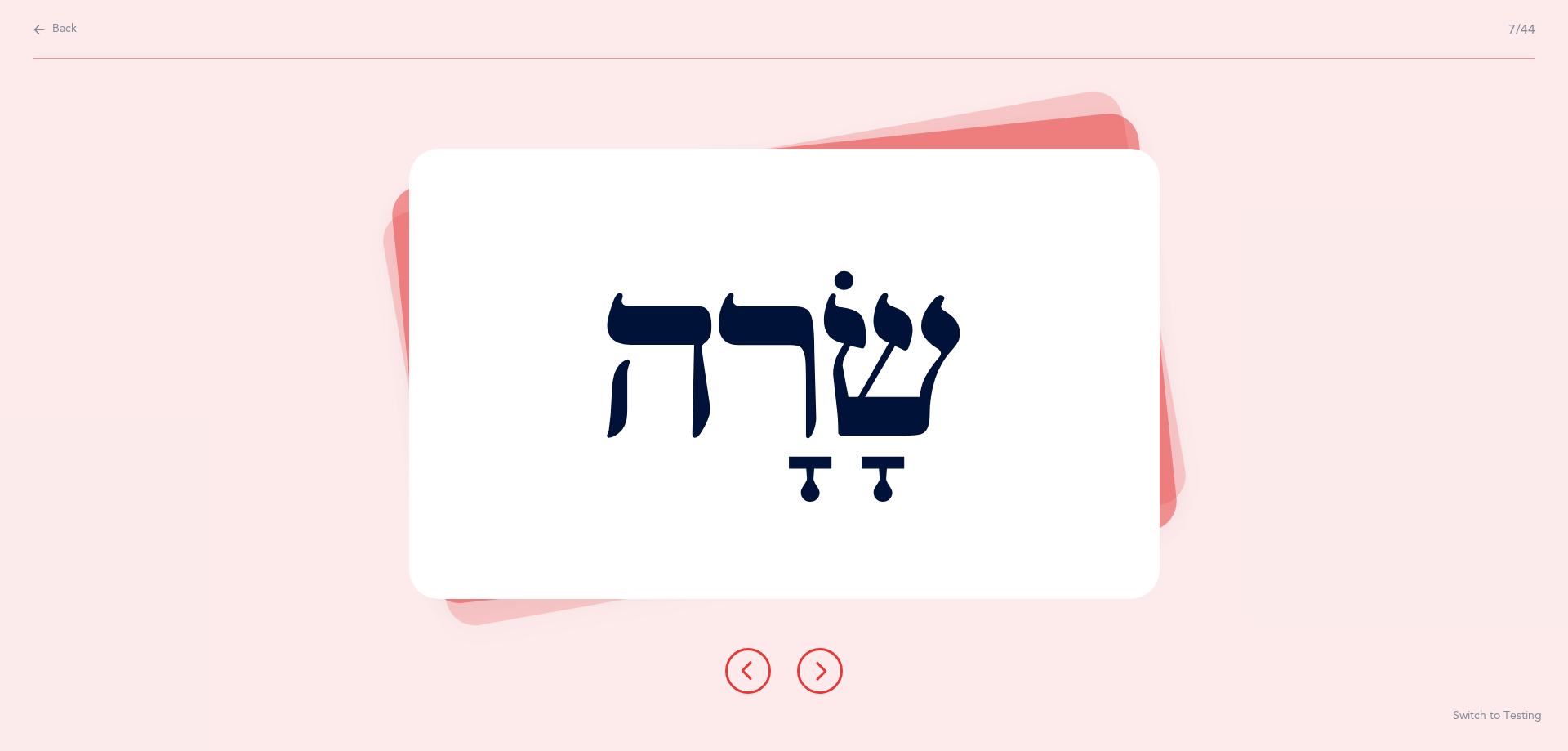
click at [801, 680] on button at bounding box center [819, 671] width 46 height 46
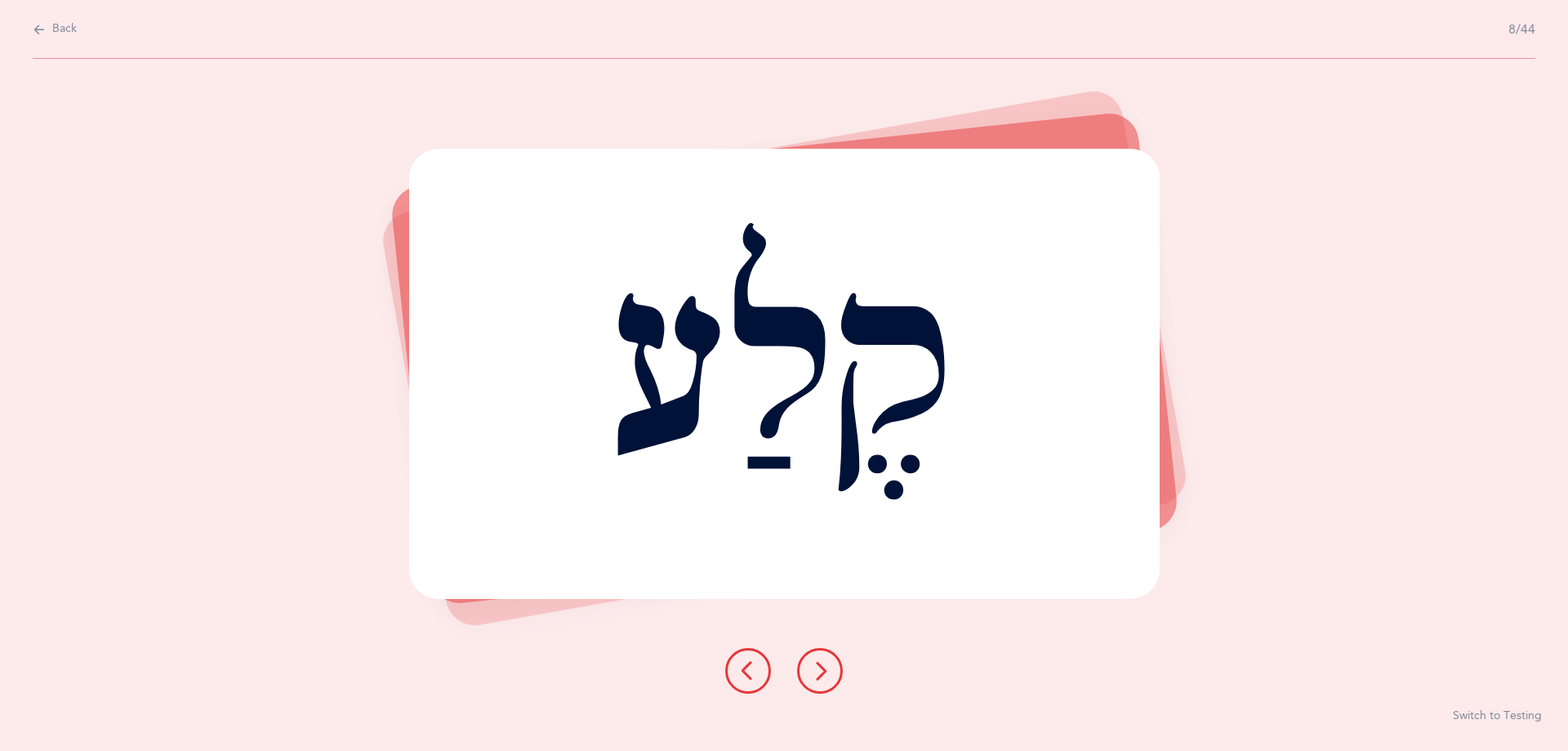
click at [815, 668] on icon at bounding box center [819, 670] width 20 height 20
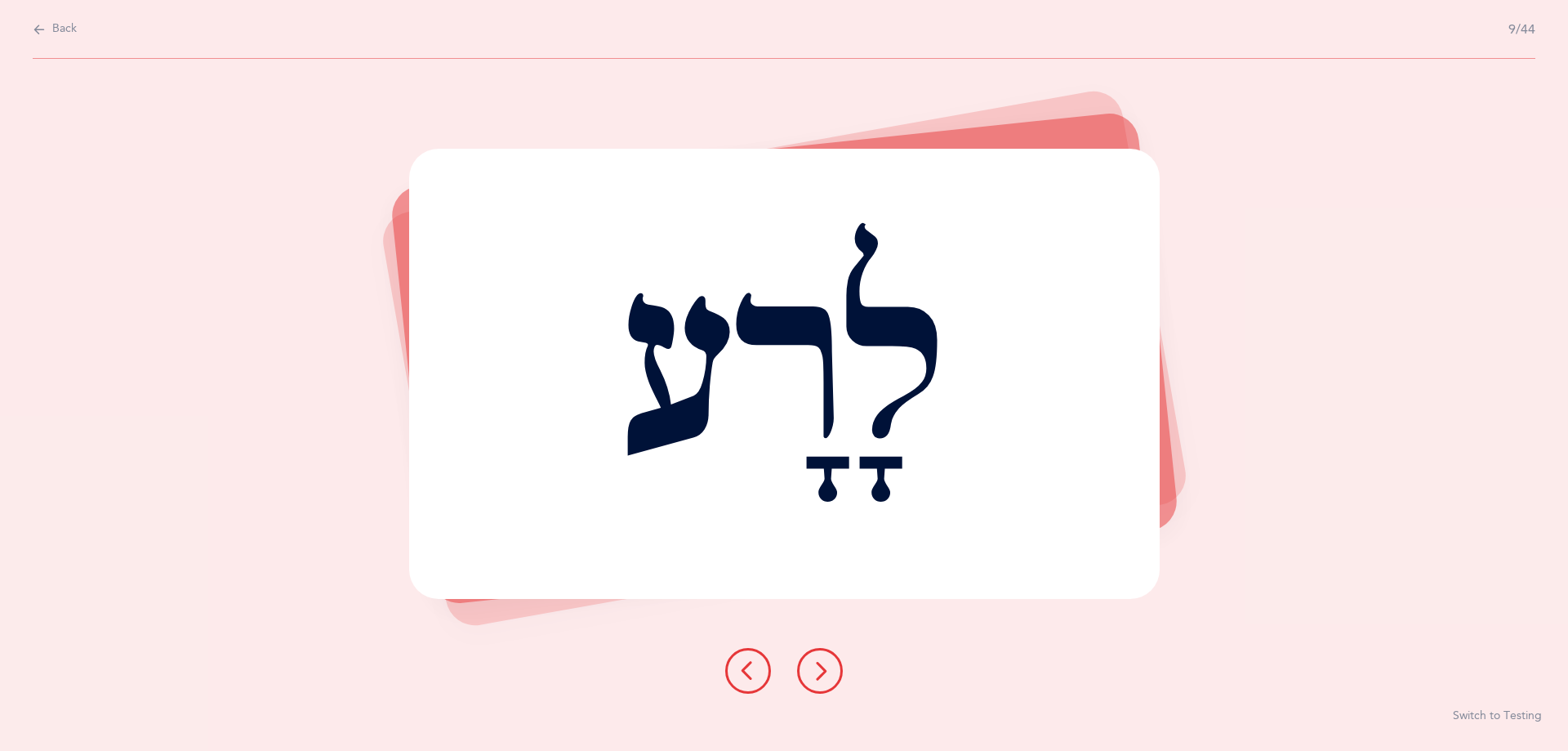
click at [821, 670] on icon at bounding box center [819, 670] width 20 height 20
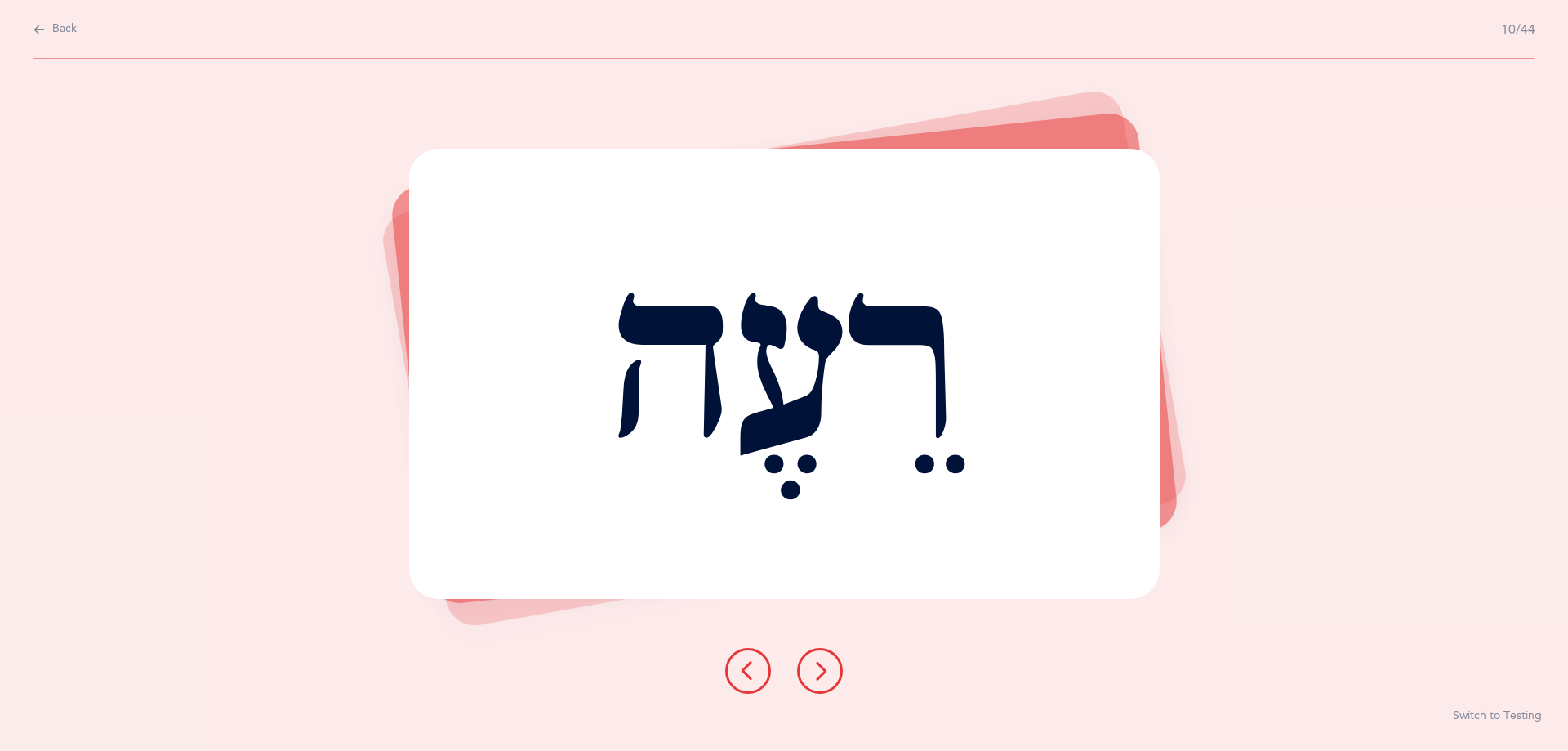
click at [821, 670] on icon at bounding box center [819, 670] width 20 height 20
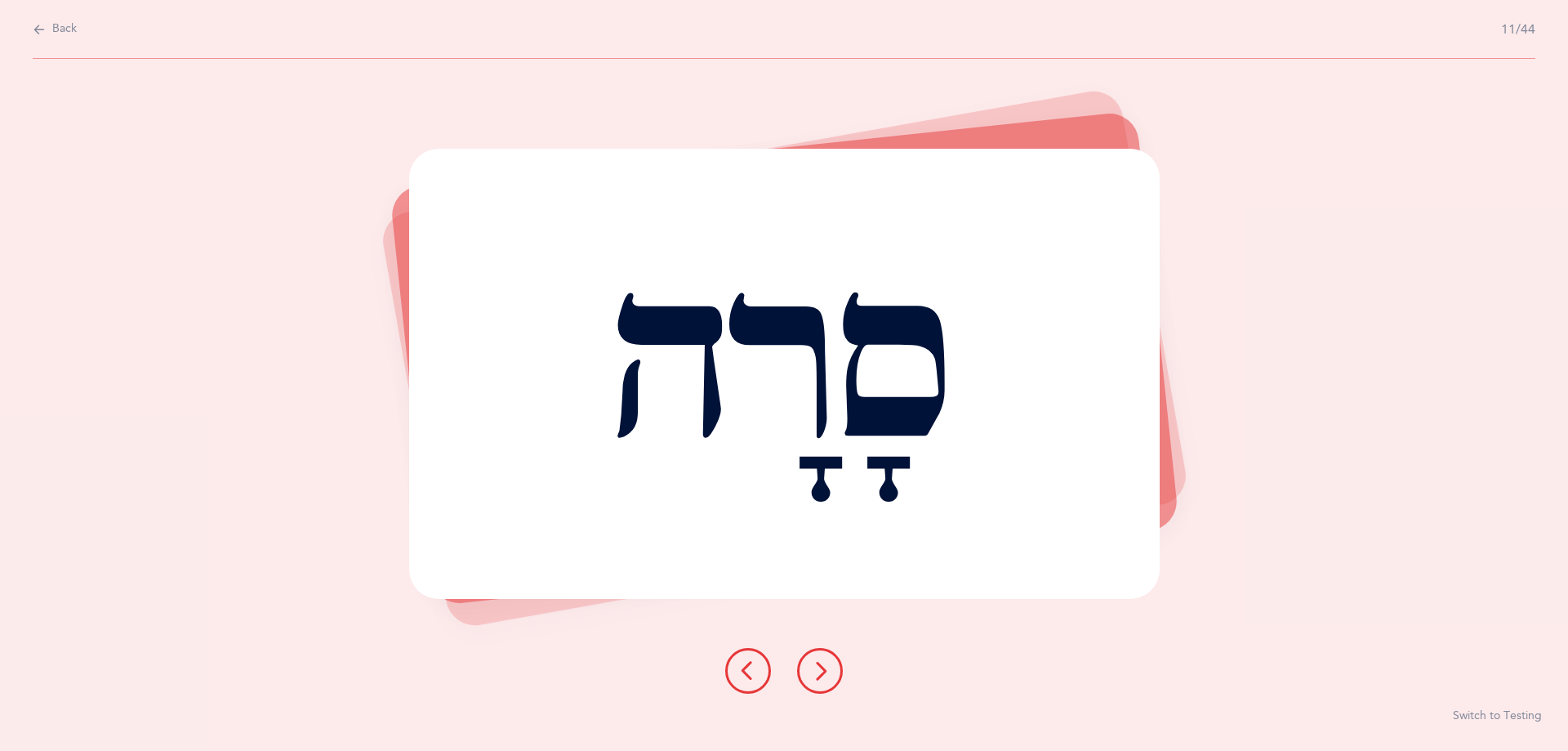
click at [831, 677] on button at bounding box center [819, 671] width 46 height 46
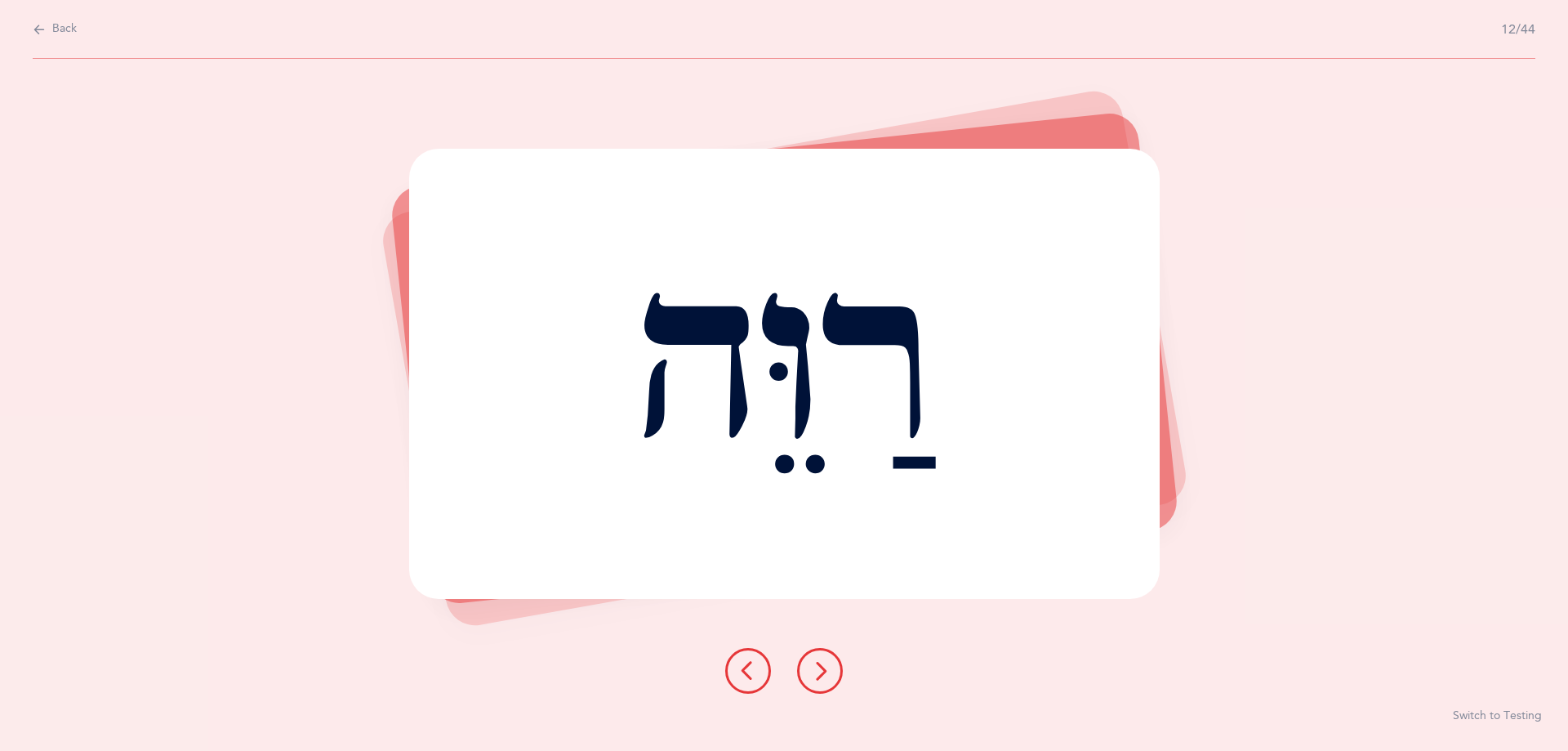
click at [816, 663] on icon at bounding box center [819, 670] width 20 height 20
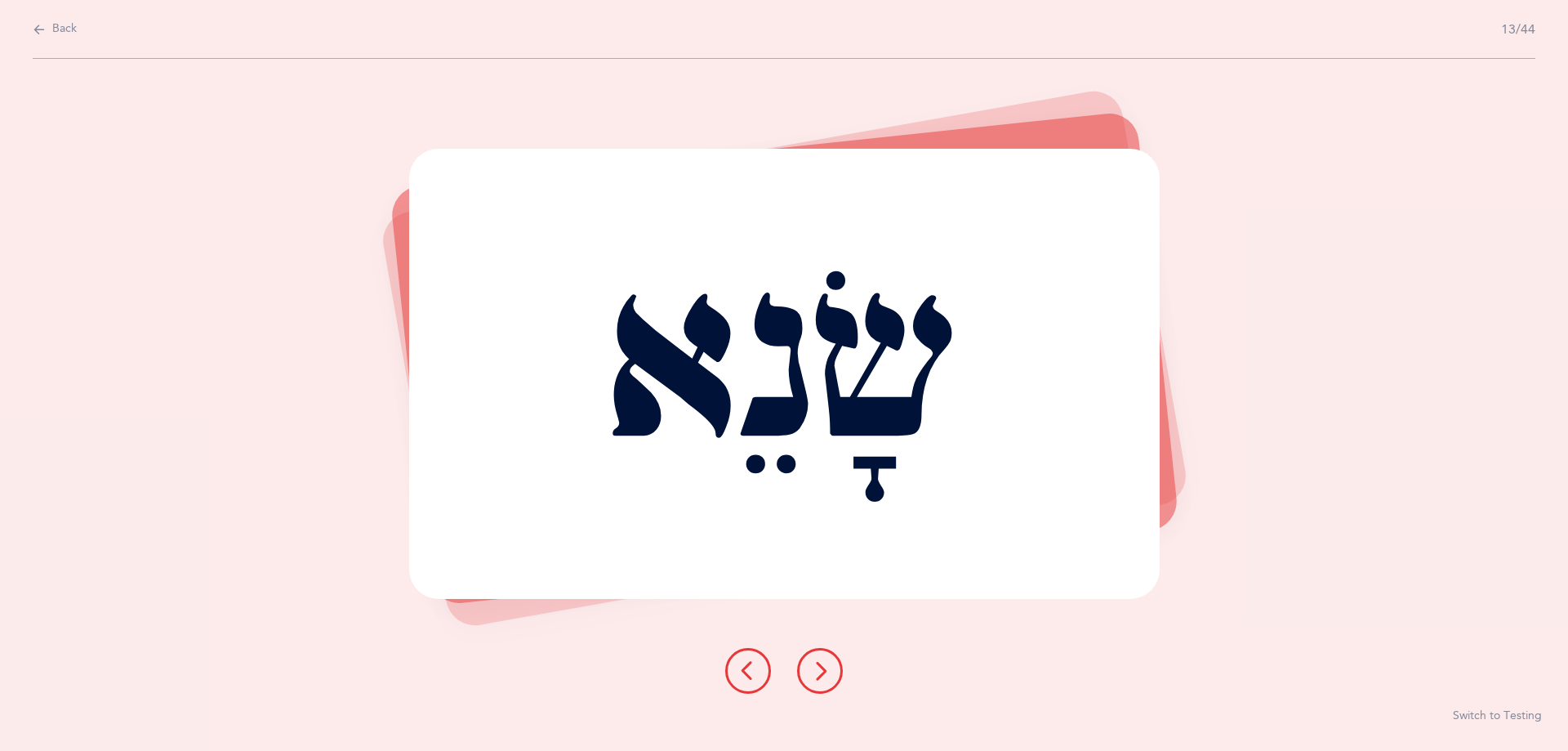
click at [839, 664] on button at bounding box center [819, 671] width 46 height 46
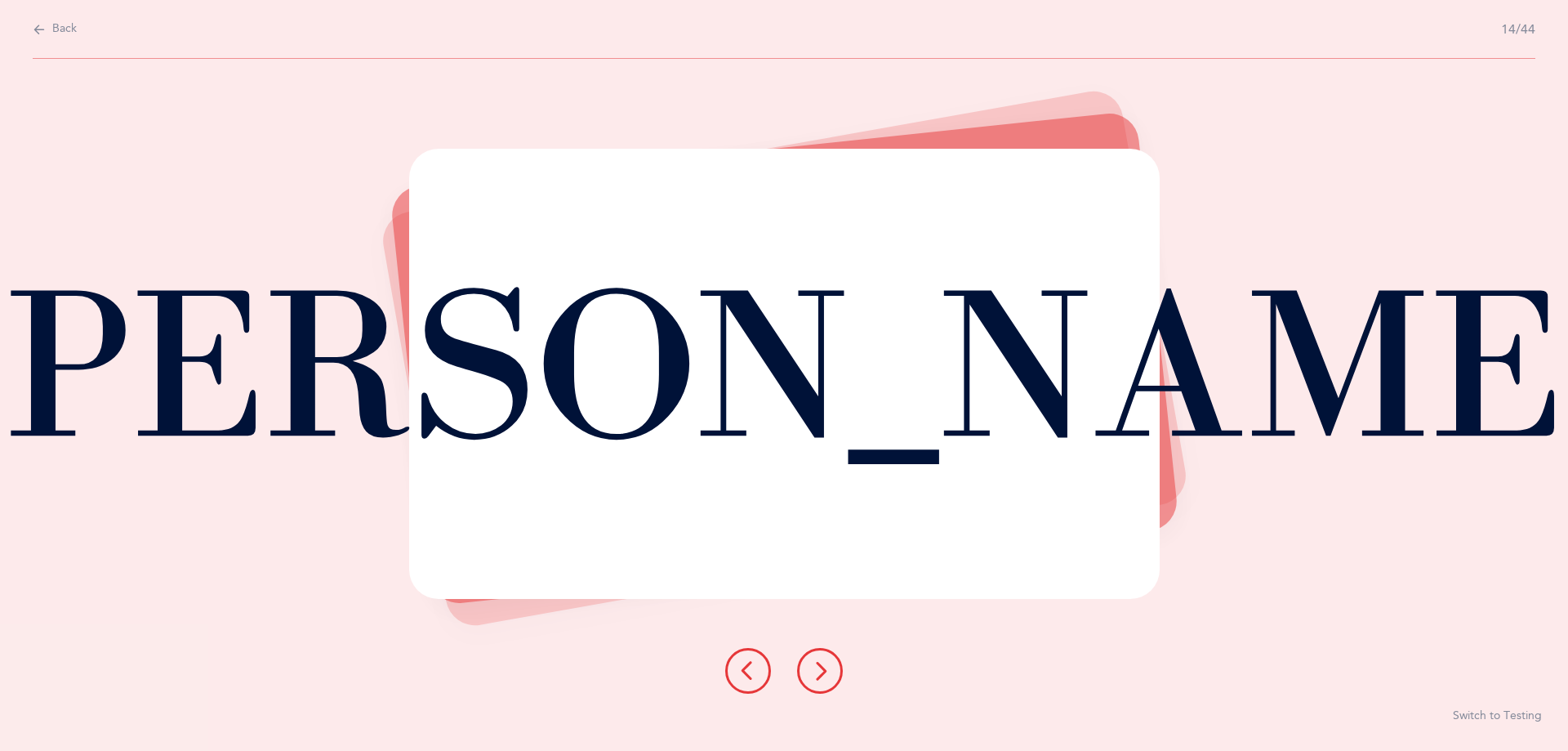
click at [812, 672] on icon at bounding box center [819, 670] width 20 height 20
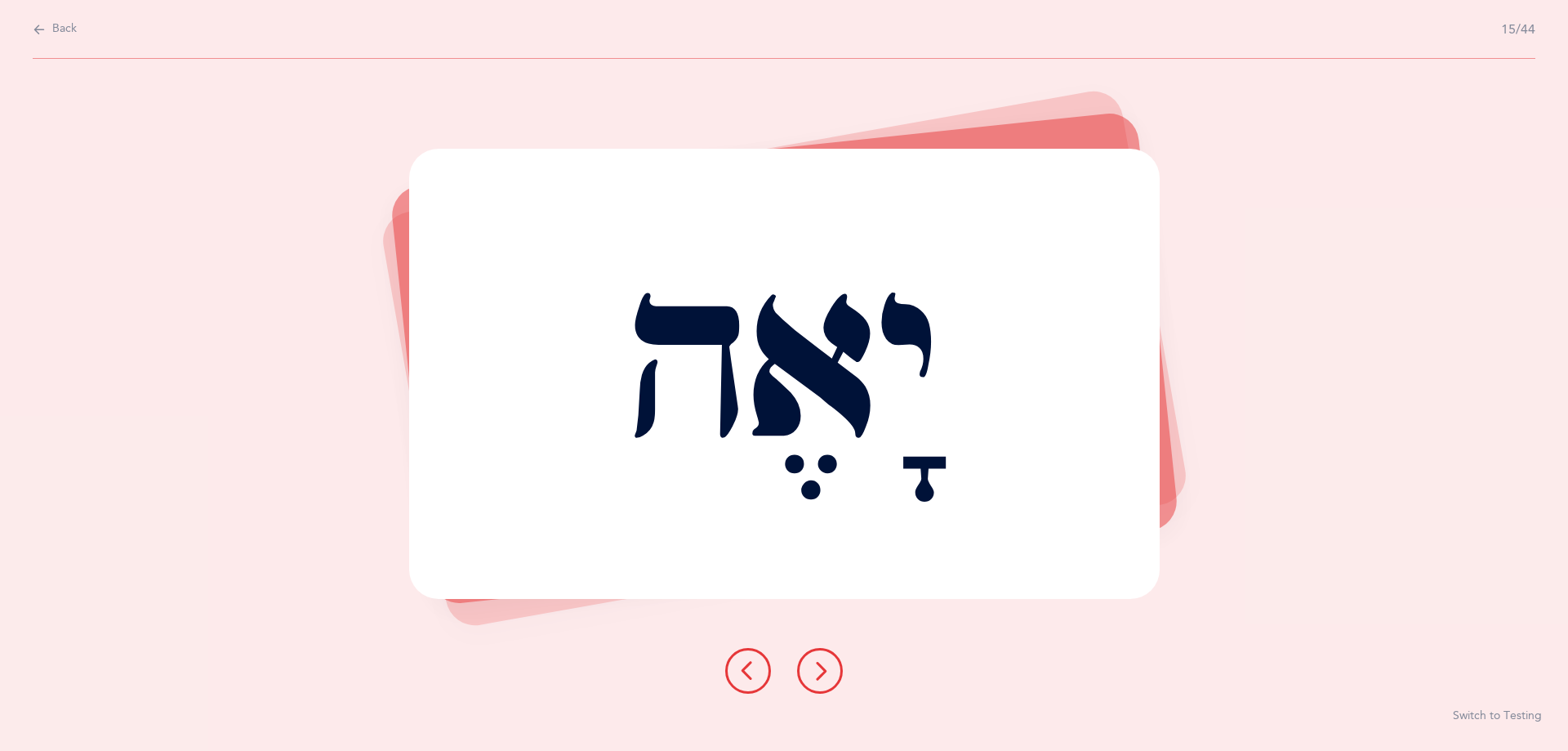
click at [820, 663] on icon at bounding box center [819, 670] width 20 height 20
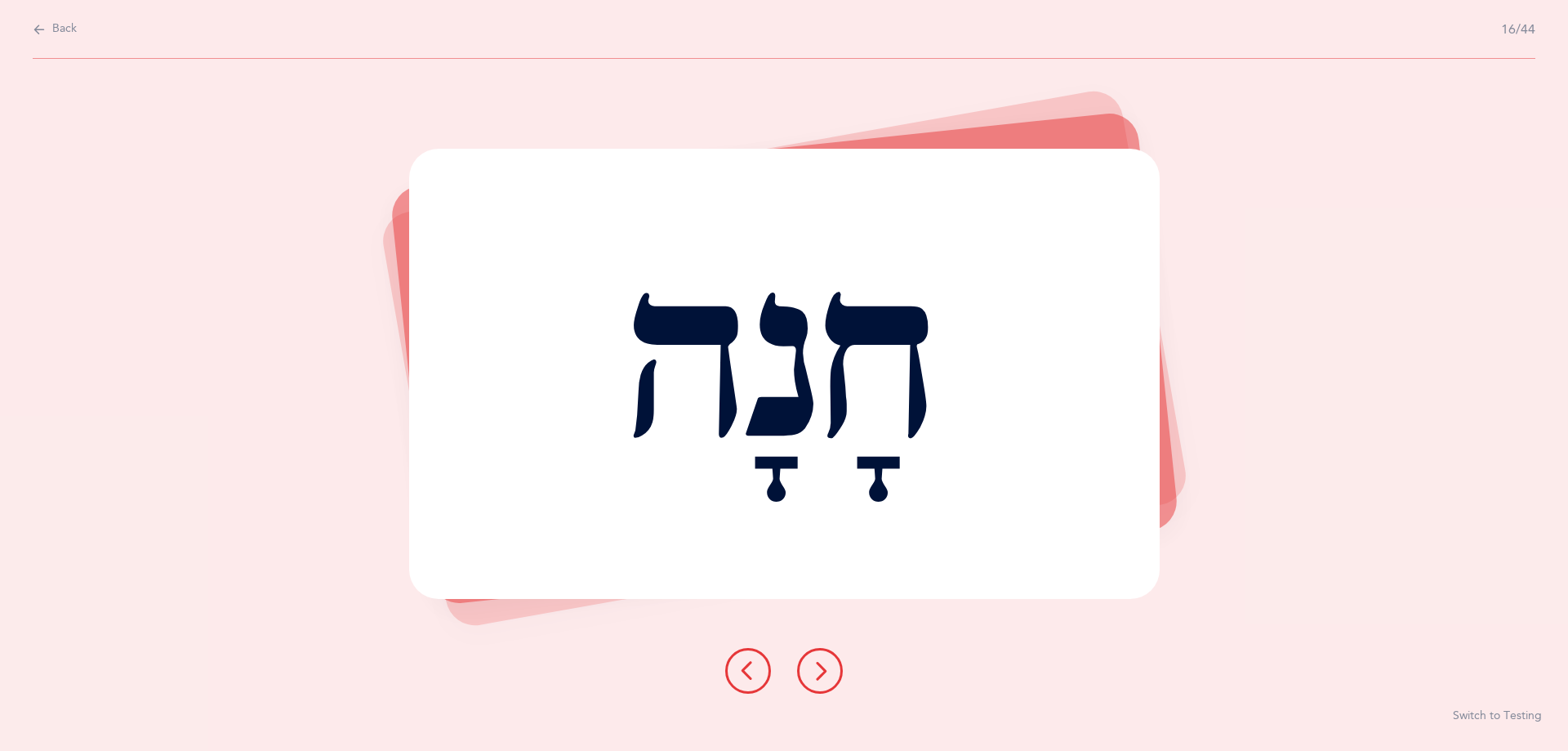
click at [802, 655] on button at bounding box center [819, 671] width 46 height 46
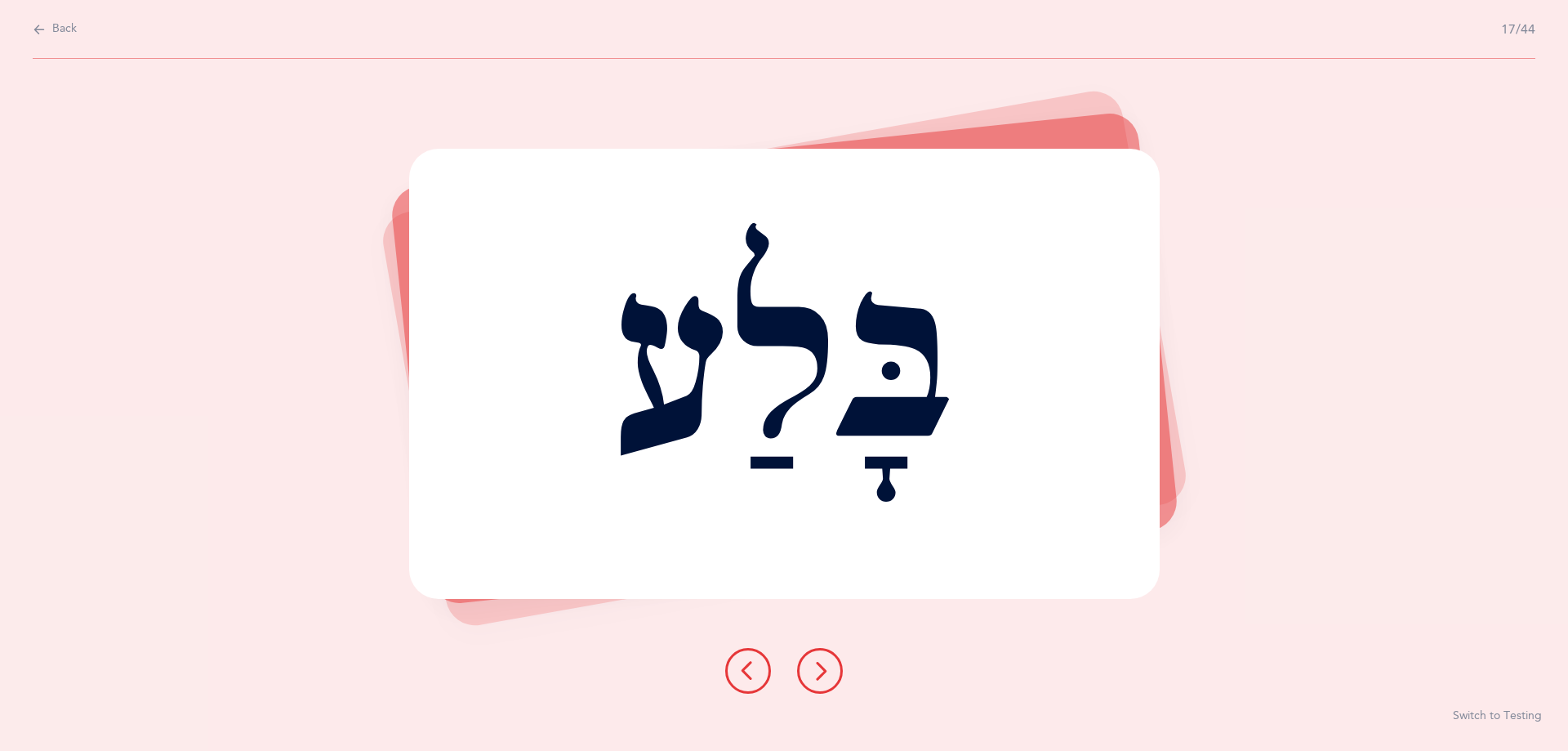
click at [816, 679] on icon at bounding box center [819, 670] width 20 height 20
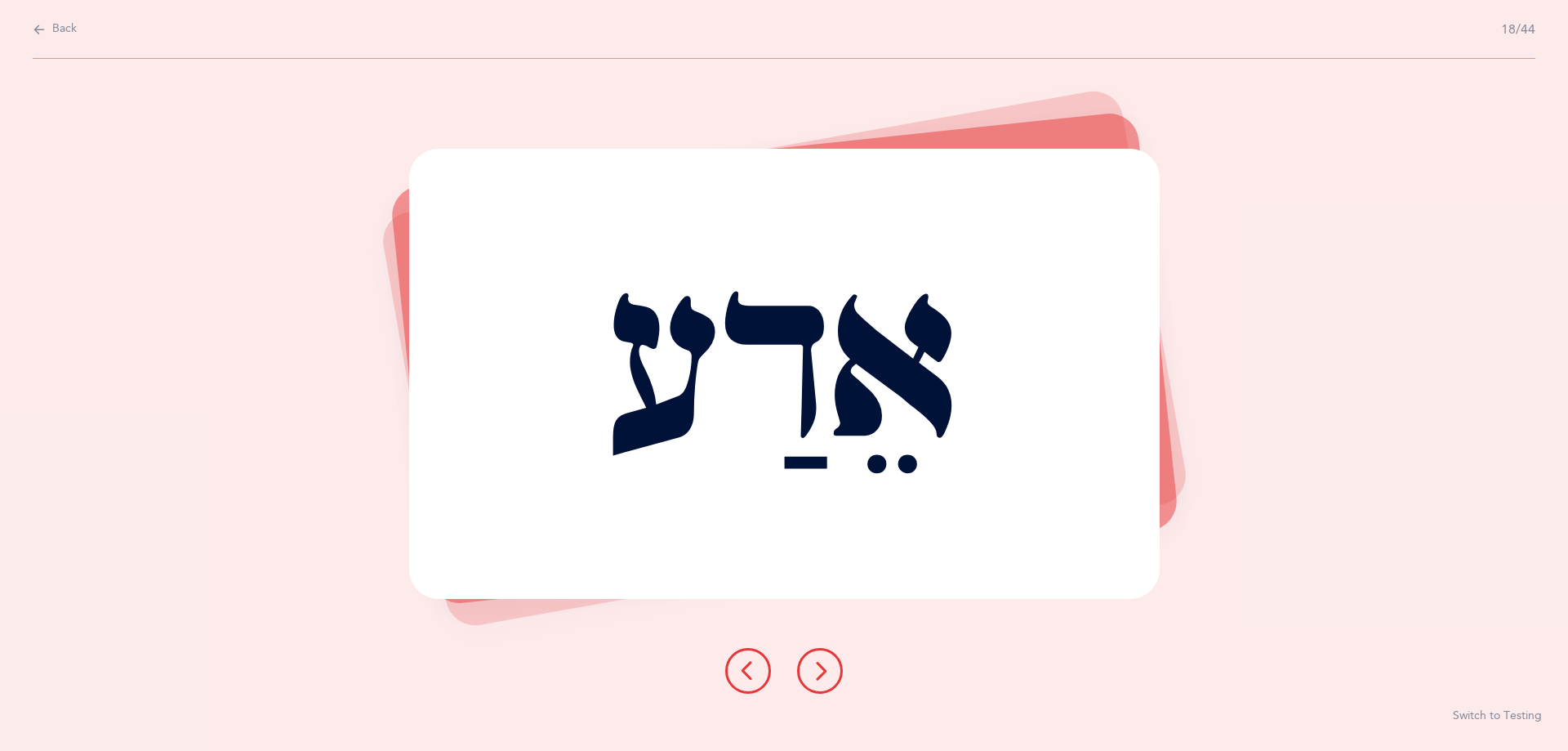
click at [816, 679] on icon at bounding box center [819, 670] width 20 height 20
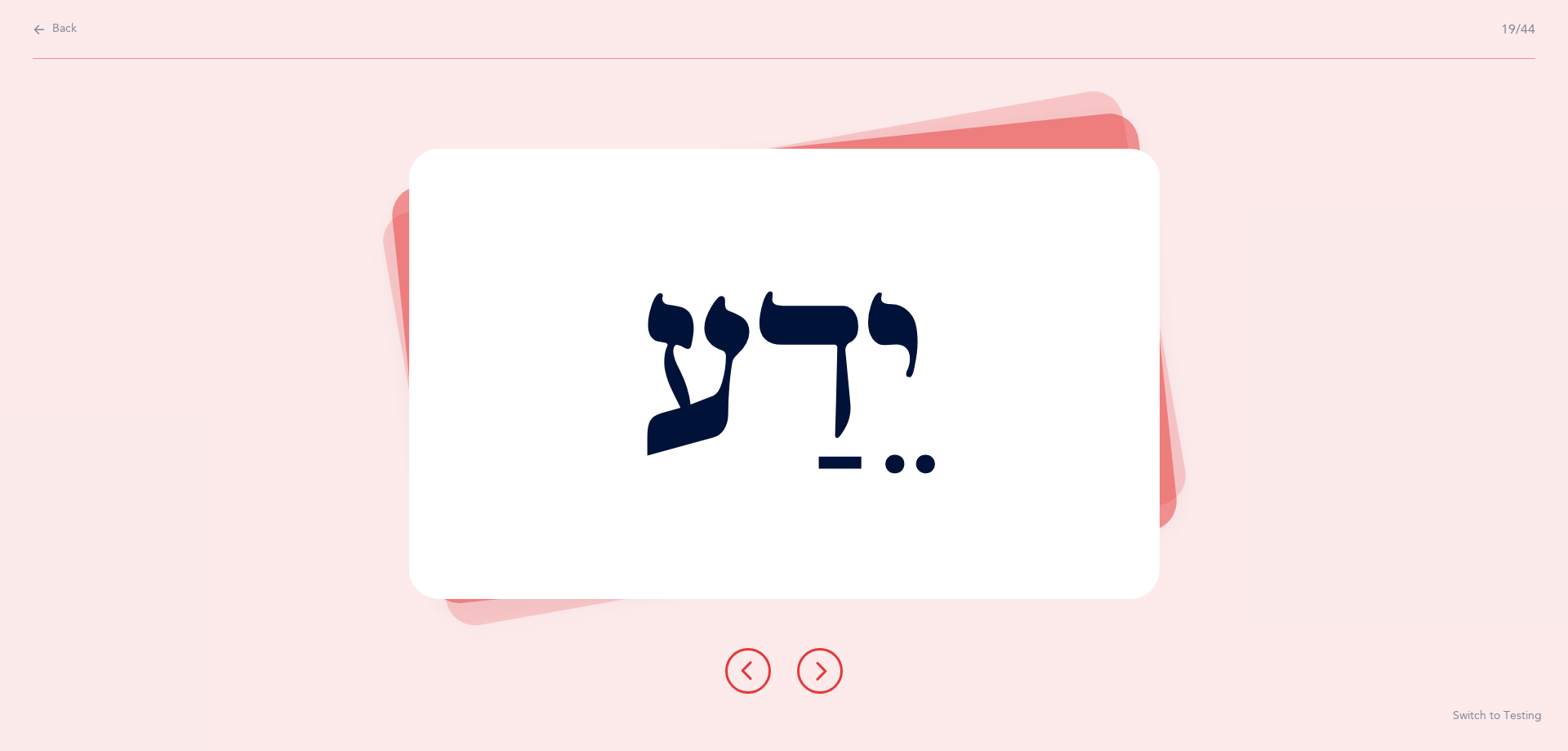
click at [826, 671] on icon at bounding box center [819, 670] width 20 height 20
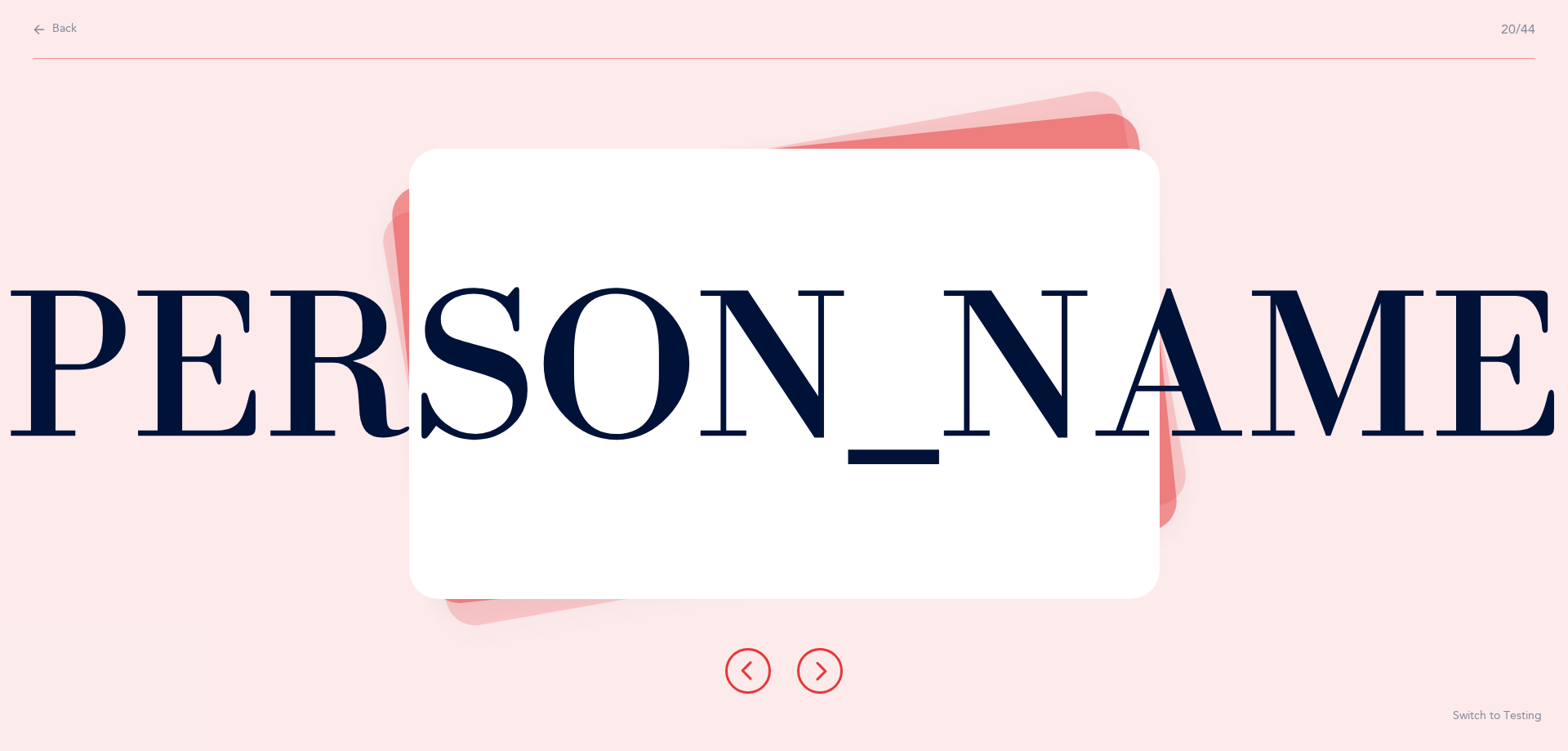
click at [825, 679] on icon at bounding box center [819, 670] width 20 height 20
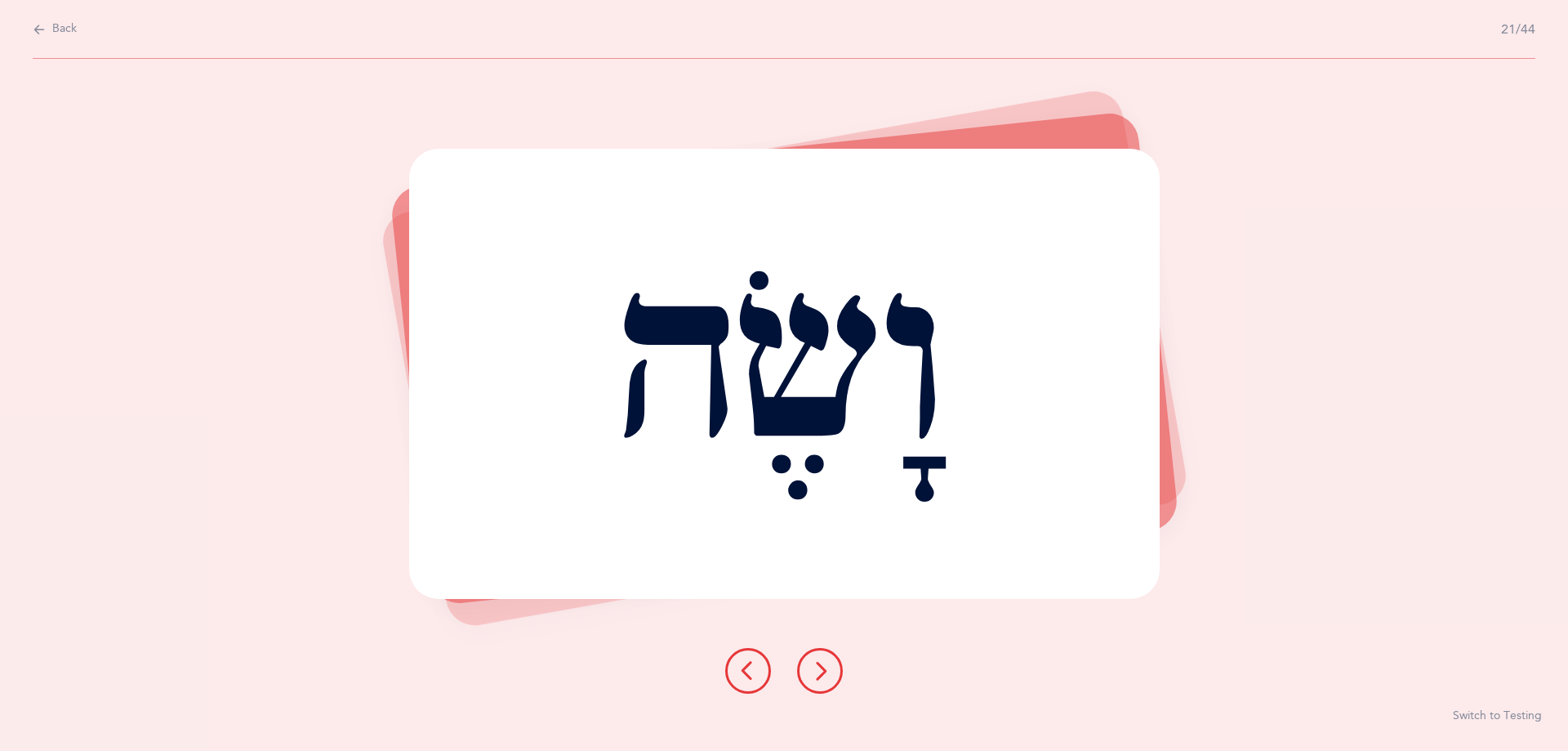
click at [825, 679] on icon at bounding box center [819, 670] width 20 height 20
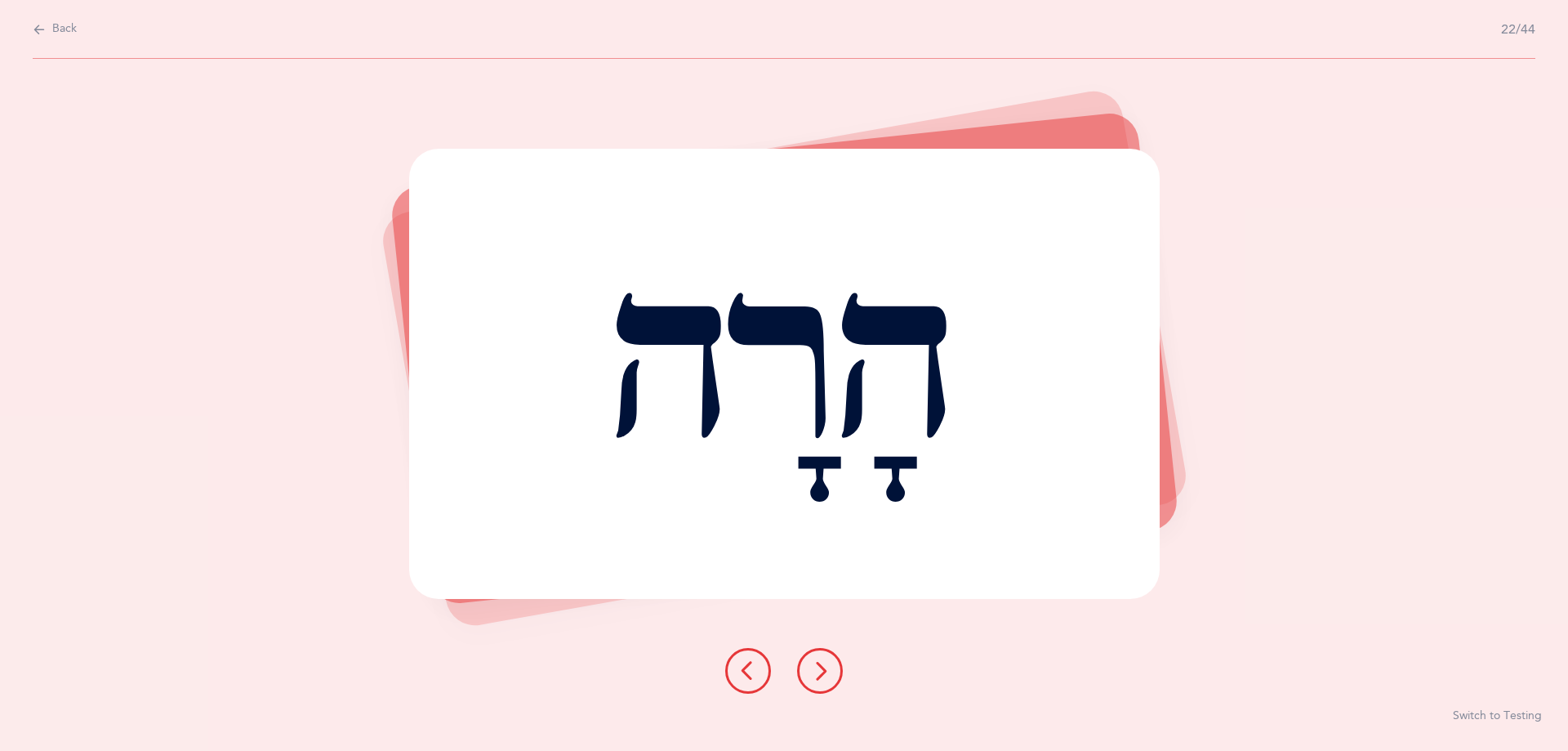
click at [831, 660] on button at bounding box center [819, 671] width 46 height 46
